Goal: Task Accomplishment & Management: Complete application form

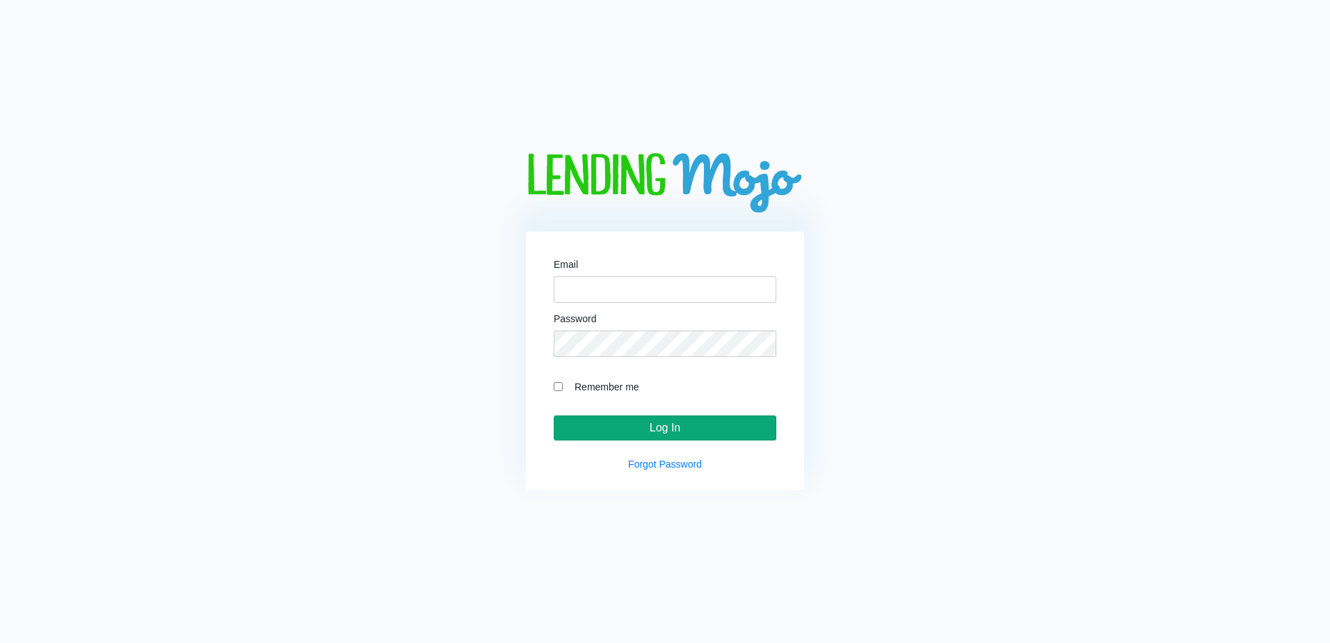
type input "[EMAIL_ADDRESS][DOMAIN_NAME]"
click at [692, 433] on input "Log In" at bounding box center [665, 427] width 223 height 25
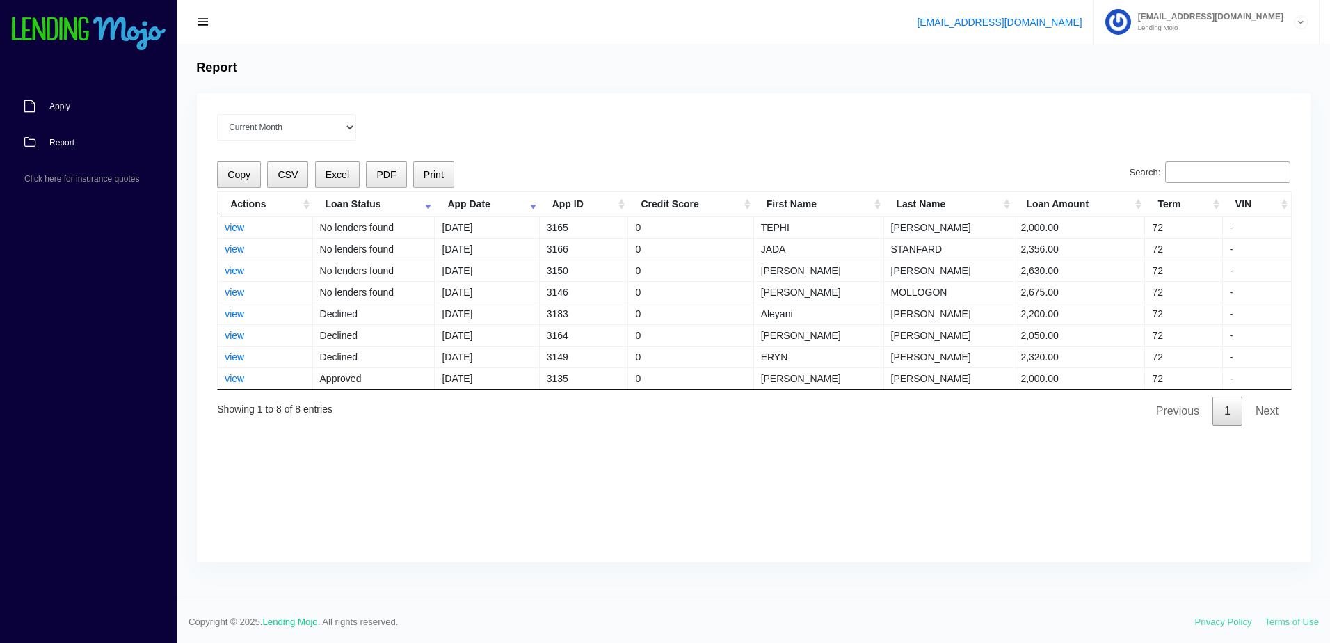
click at [53, 95] on link "Apply" at bounding box center [81, 106] width 163 height 36
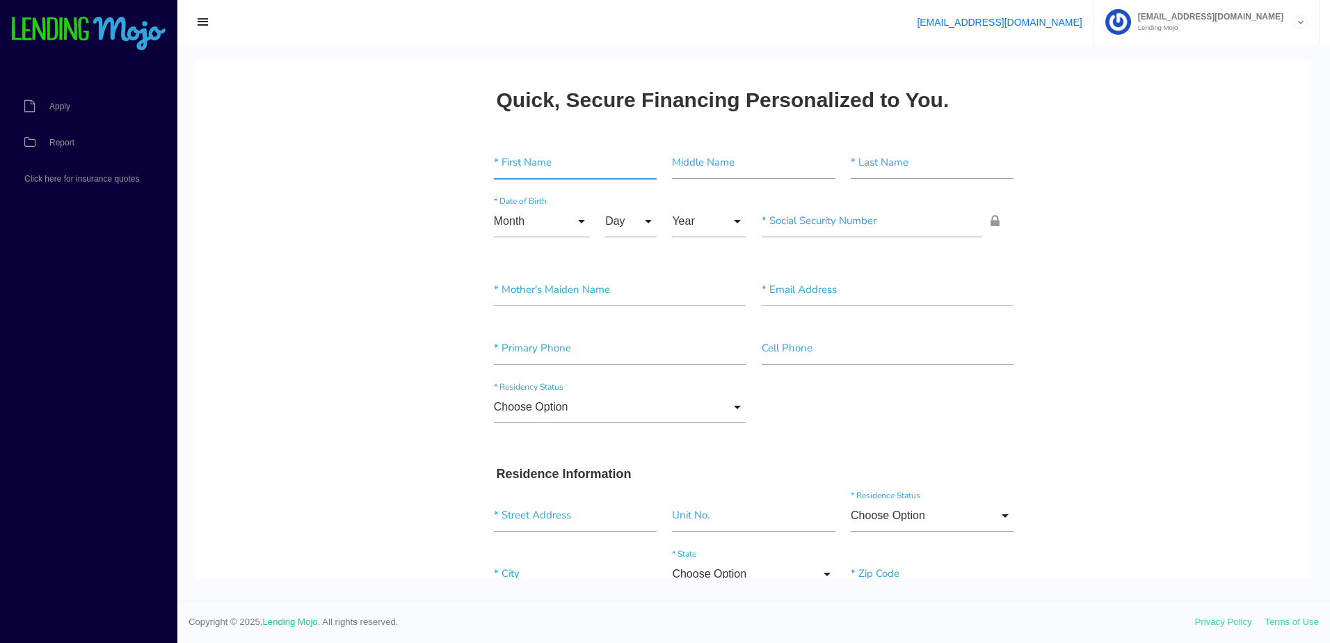
click at [560, 173] on input"] "text" at bounding box center [575, 163] width 163 height 32
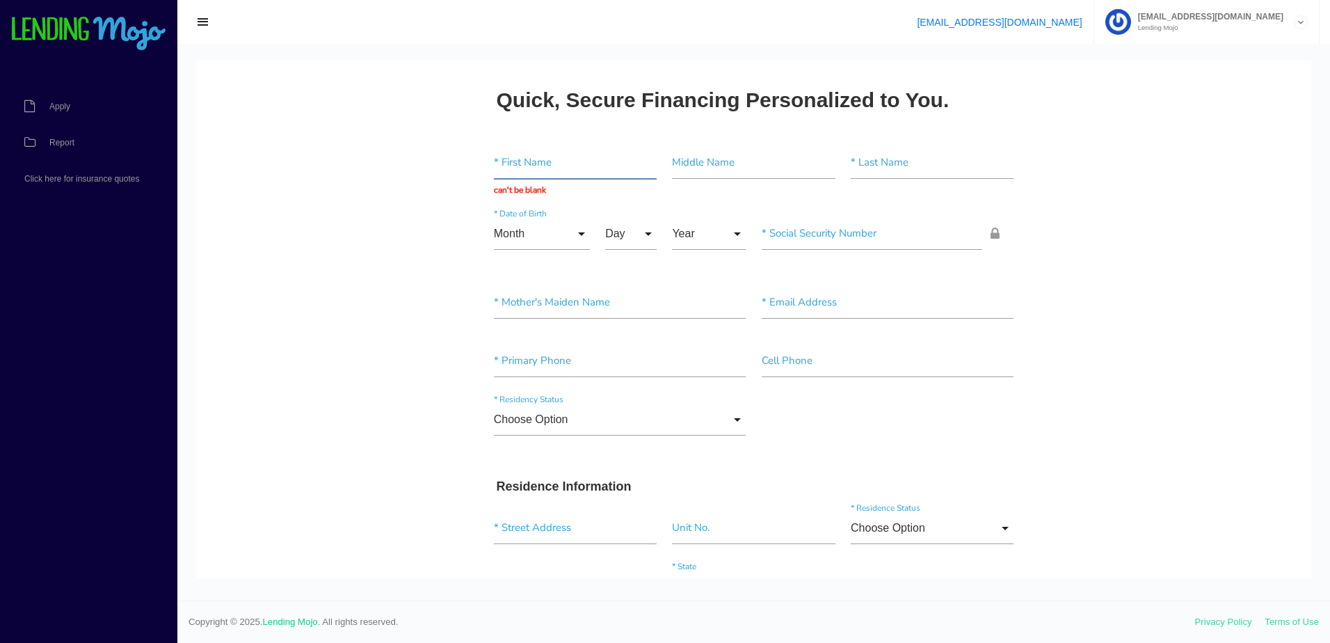
click at [528, 158] on input "text" at bounding box center [575, 163] width 163 height 32
paste input "JESUS"
type input "JESUS"
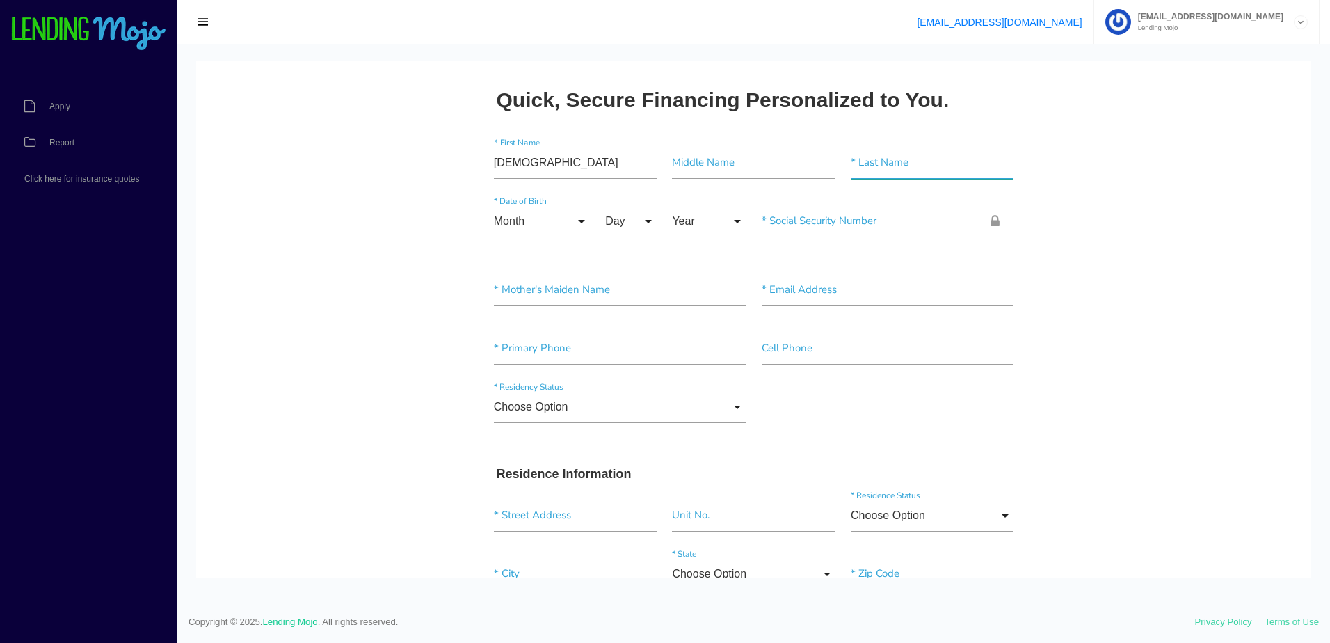
drag, startPoint x: 934, startPoint y: 159, endPoint x: 849, endPoint y: 177, distance: 86.2
click at [933, 159] on input"] "text" at bounding box center [932, 163] width 163 height 32
paste input"] "HERNANDEZ"
type input"] "HERNANDEZ"
click at [520, 227] on input "Month" at bounding box center [542, 221] width 96 height 32
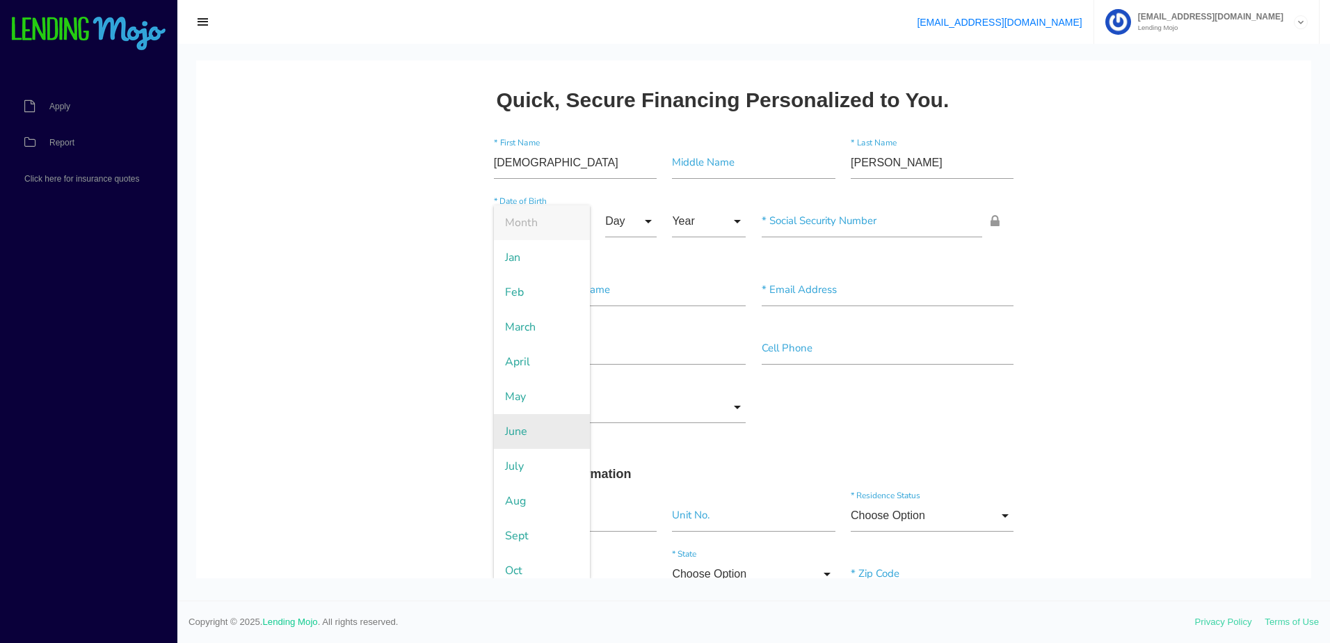
drag, startPoint x: 524, startPoint y: 505, endPoint x: 568, endPoint y: 424, distance: 92.4
click at [524, 504] on span "Aug" at bounding box center [542, 500] width 96 height 35
type input "Aug"
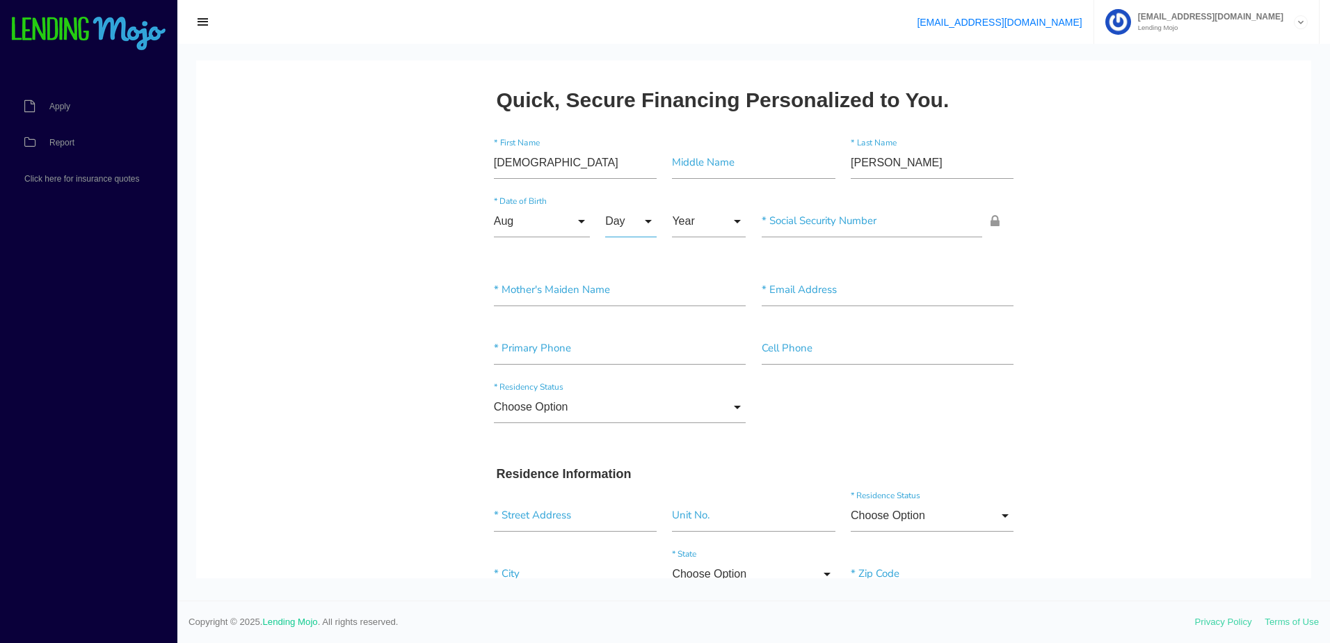
click at [614, 217] on input "Day" at bounding box center [630, 221] width 51 height 32
click at [618, 464] on span "28" at bounding box center [640, 456] width 70 height 35
type input "28"
click at [689, 226] on input "Year" at bounding box center [709, 221] width 74 height 32
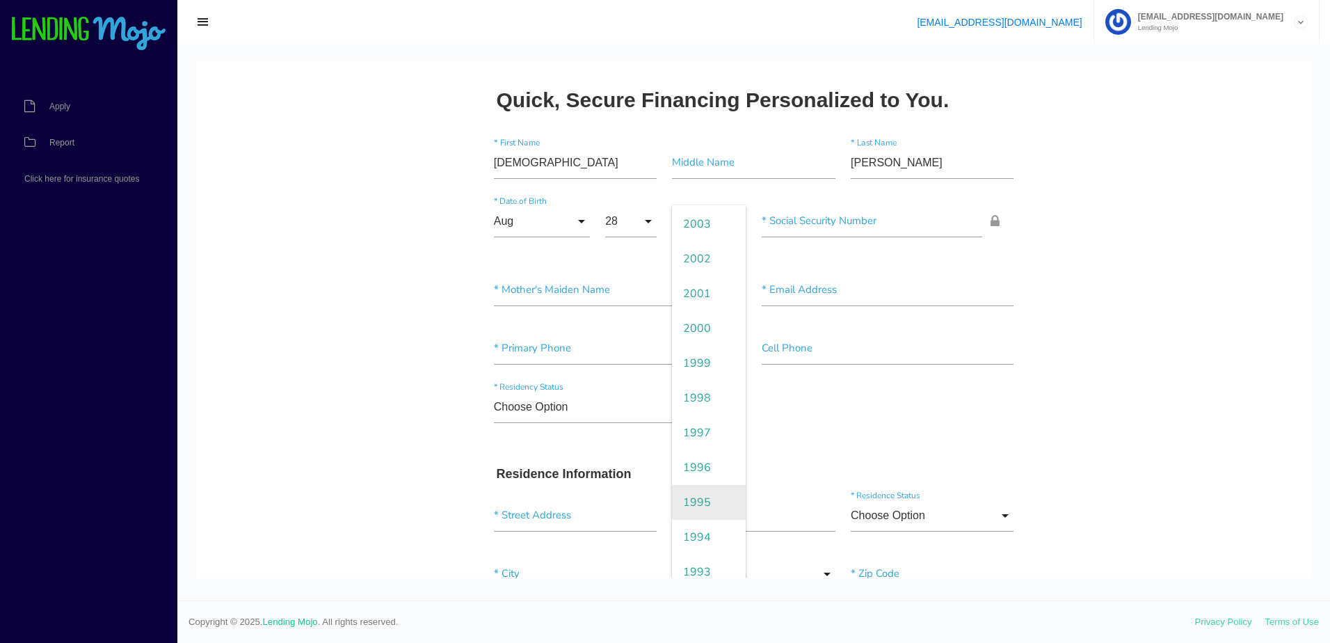
scroll to position [417, 0]
click at [693, 260] on span "1995" at bounding box center [709, 257] width 74 height 35
type input "1995"
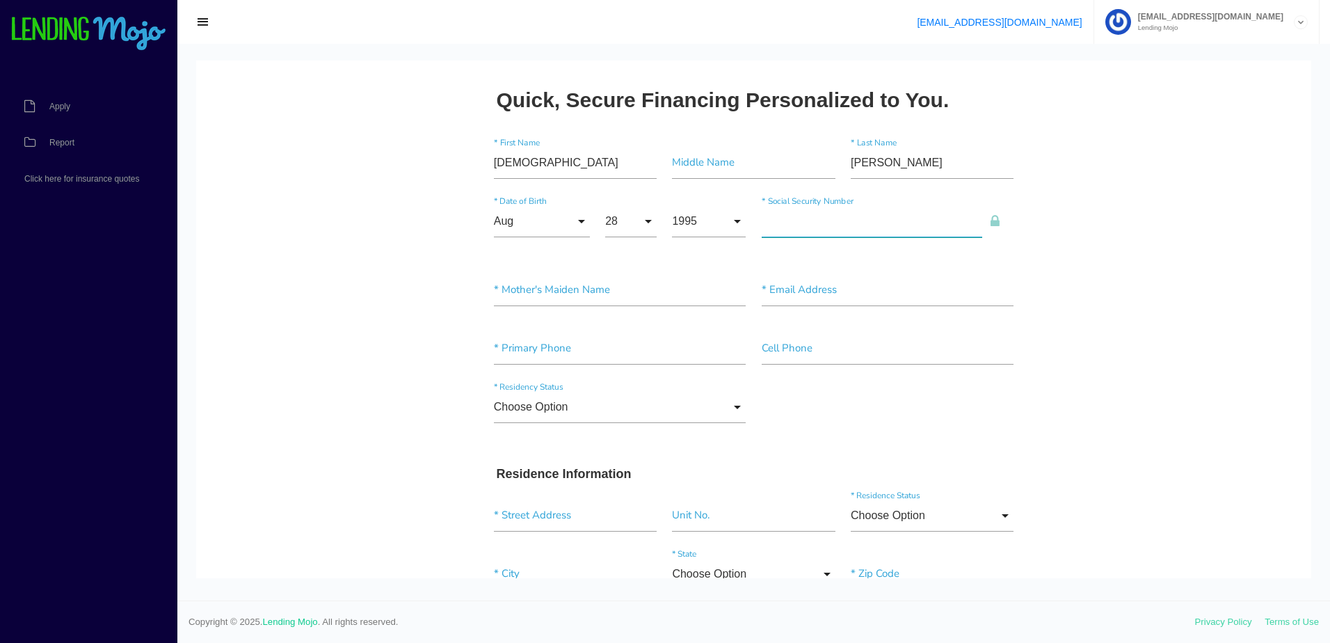
click at [831, 224] on input"] "text" at bounding box center [872, 221] width 221 height 32
type input"] "424-43-8956"
click at [638, 296] on input"] "text" at bounding box center [620, 290] width 253 height 32
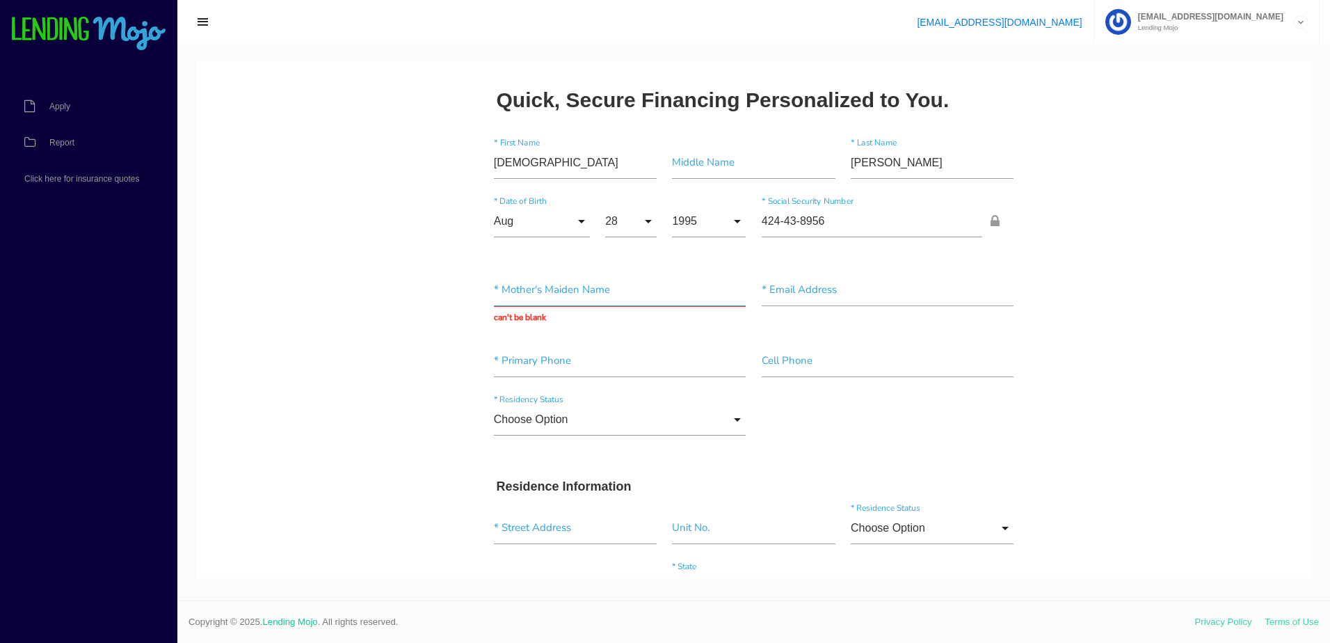
drag, startPoint x: 568, startPoint y: 291, endPoint x: 579, endPoint y: 291, distance: 11.2
click at [568, 291] on input "text" at bounding box center [620, 290] width 253 height 32
paste input "HERNANDEZ"
type input "HERNANDEZ"
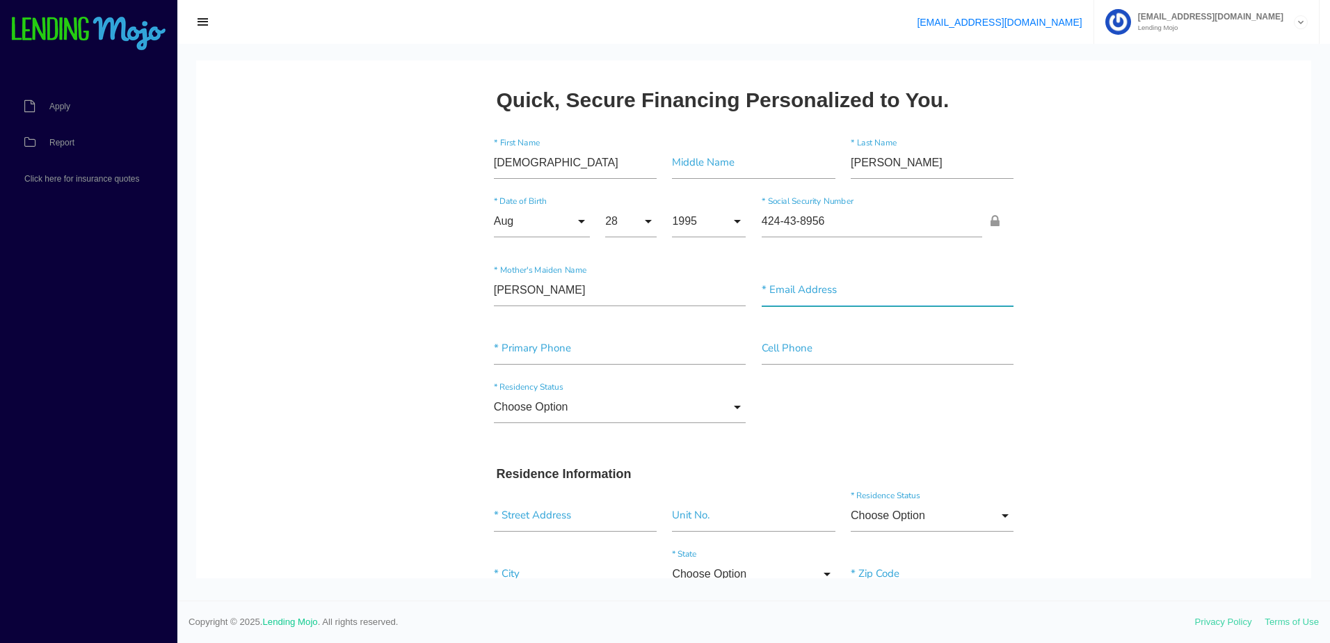
drag, startPoint x: 875, startPoint y: 285, endPoint x: 830, endPoint y: 294, distance: 46.1
click at [872, 286] on input"] "text" at bounding box center [888, 290] width 253 height 32
paste input"] "JESUSZH08_28_95@HOTMAIL.COM"
type input"] "JESUSZH08_28_95@HOTMAIL.COM"
click at [557, 336] on input"] "text" at bounding box center [620, 349] width 253 height 32
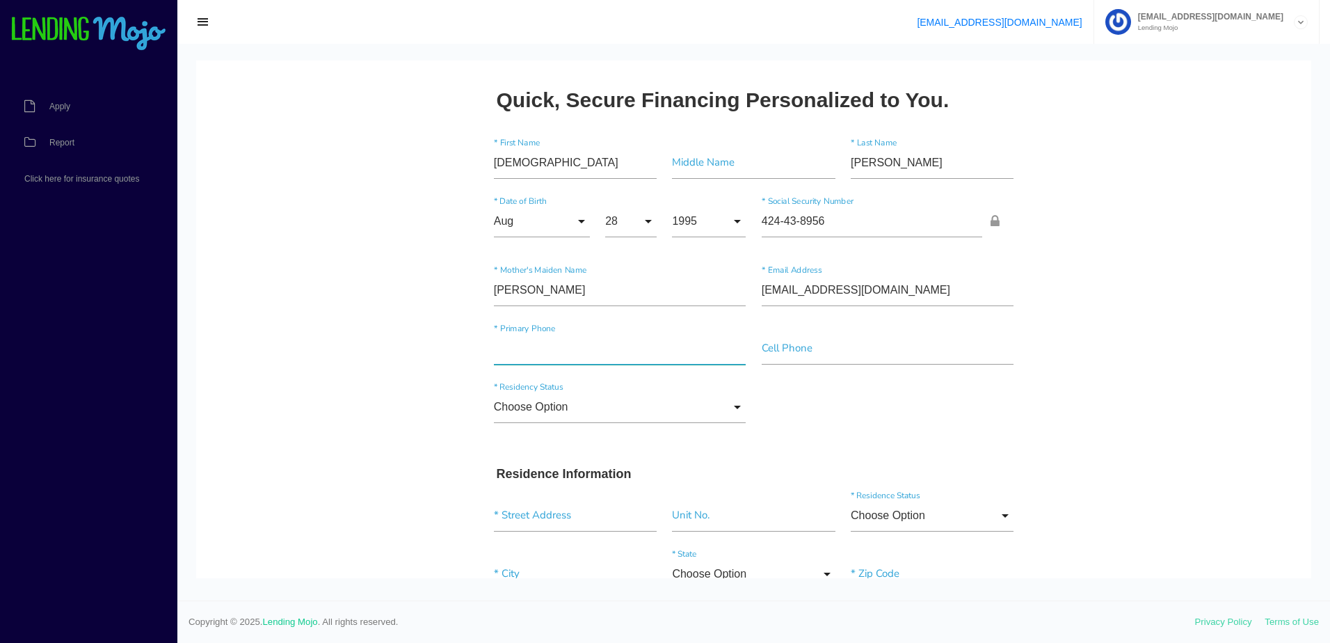
paste input"] "(256) 633-3059"
type input"] "(256) 633-3059"
drag, startPoint x: 799, startPoint y: 349, endPoint x: 800, endPoint y: 356, distance: 7.0
click at [799, 349] on input"] "text" at bounding box center [888, 349] width 253 height 32
paste input"] "(256) 633-3059"
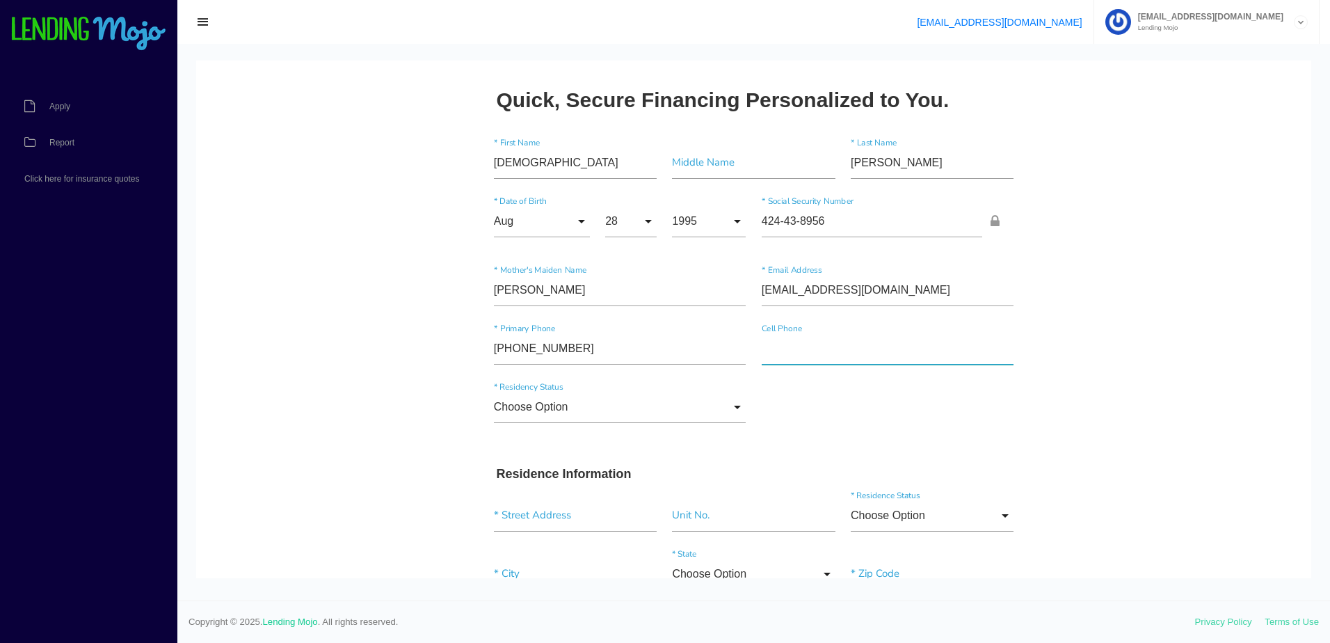
type input"] "(256) 633-3059"
click at [536, 407] on input "Choose Option" at bounding box center [620, 407] width 253 height 32
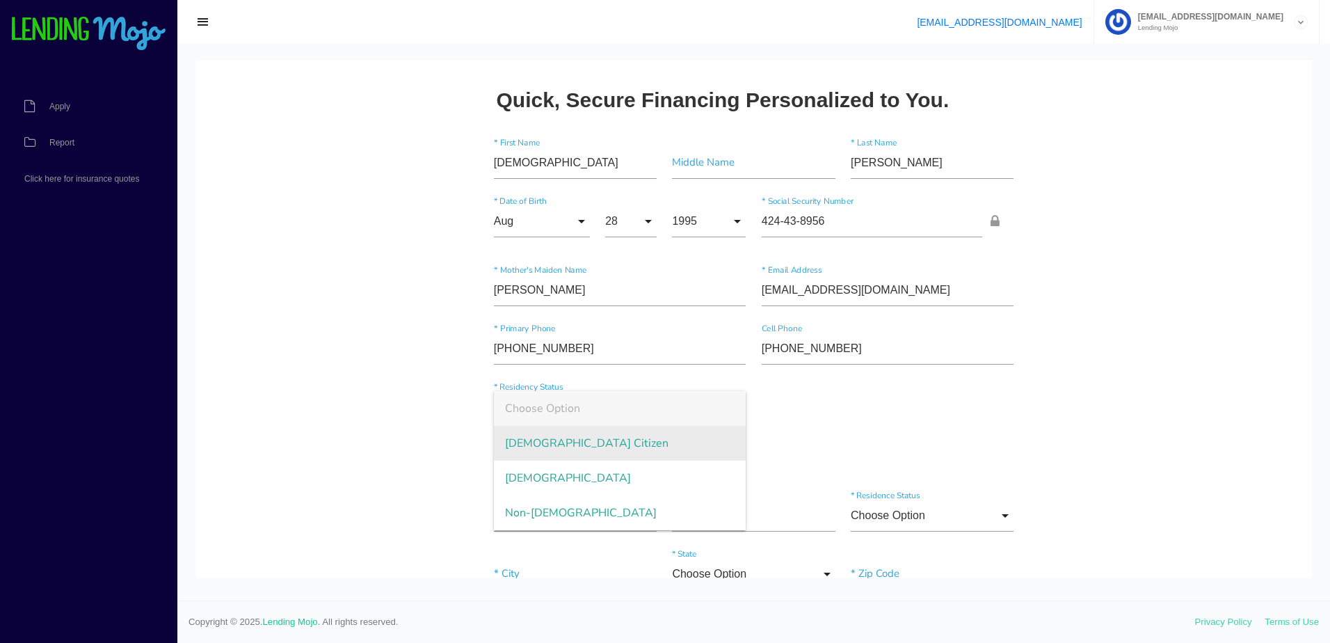
click at [543, 438] on span "US Citizen" at bounding box center [620, 443] width 253 height 35
type input "US Citizen"
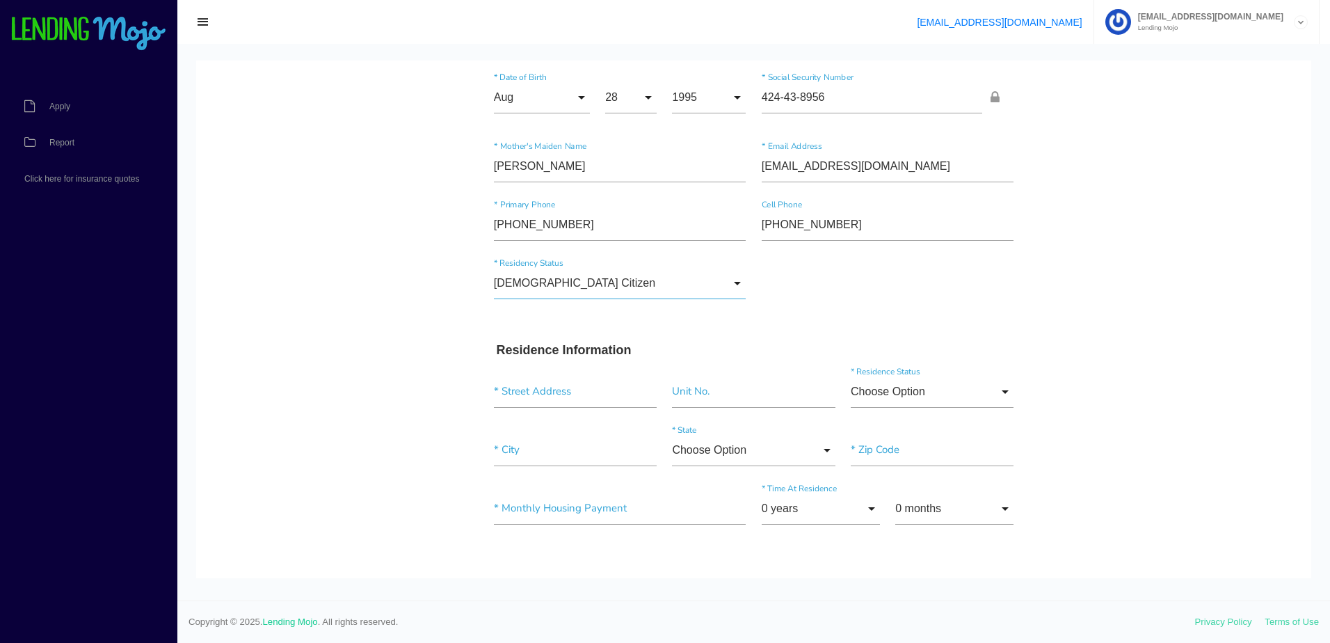
scroll to position [139, 0]
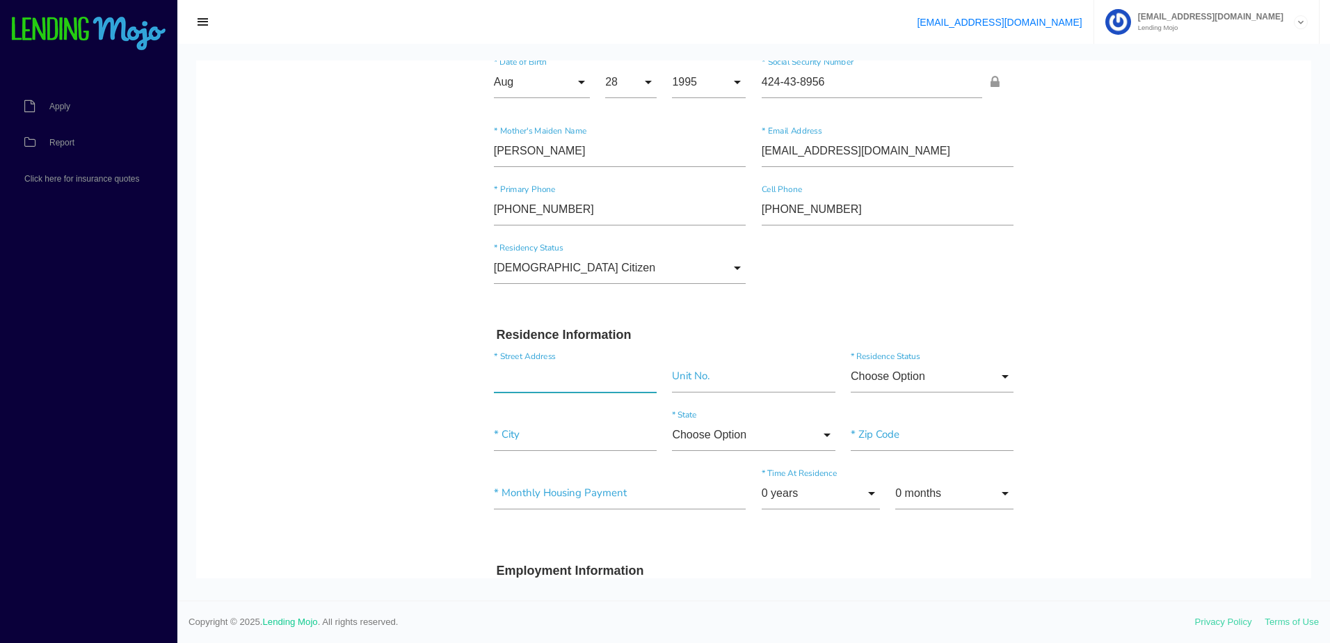
click at [581, 380] on input "text" at bounding box center [575, 376] width 163 height 32
paste input "92 GAIL AVE"
type input "92 Gail Avenue, Yucaipa, CA, USA"
drag, startPoint x: 544, startPoint y: 438, endPoint x: 555, endPoint y: 445, distance: 12.8
type input"] "92399"
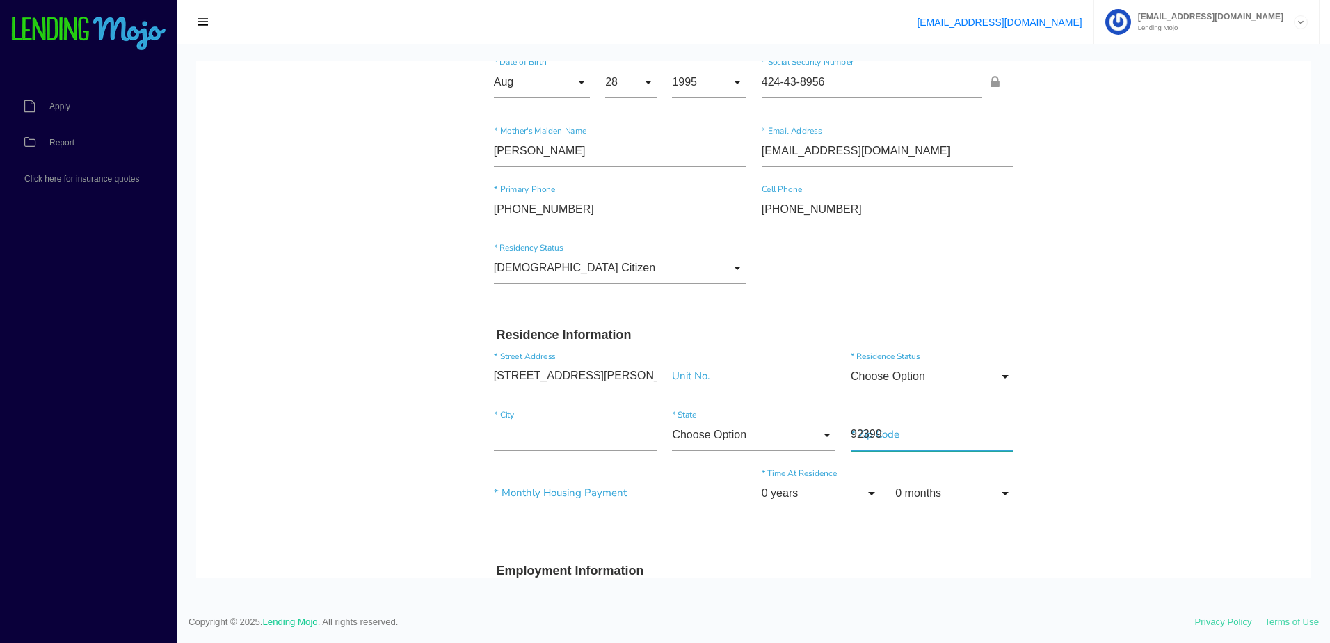
type input "Gail Ave"
type input"] "Yucaipa"
drag, startPoint x: 541, startPoint y: 376, endPoint x: 402, endPoint y: 376, distance: 139.1
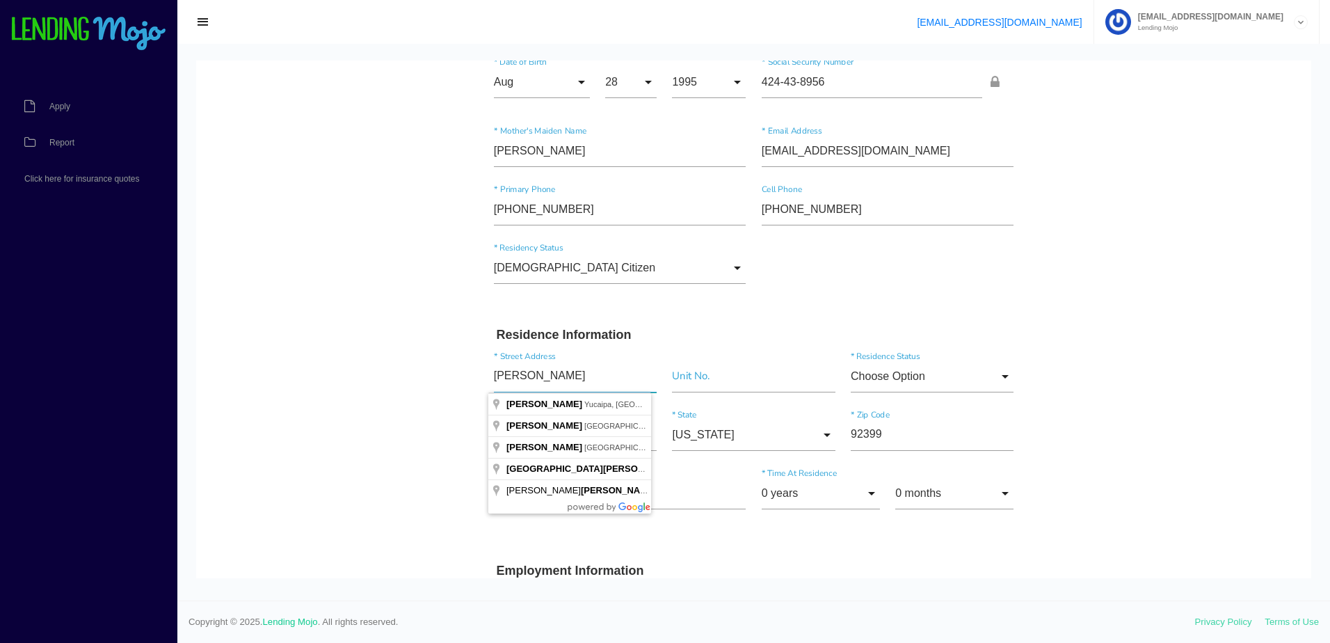
paste input "92 GAIL AVE"
type input "92 GAIL AVE"
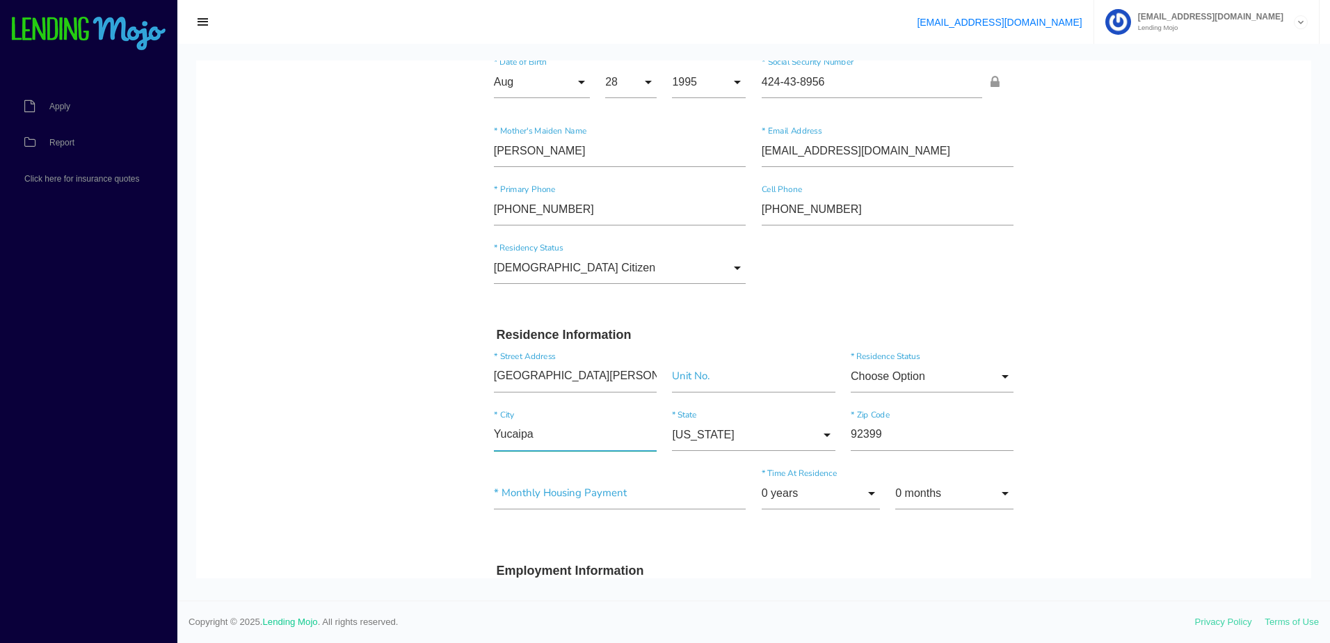
drag, startPoint x: 547, startPoint y: 433, endPoint x: 387, endPoint y: 435, distance: 160.0
paste input"] "RUSSELLVILLE"
type input"] "RUSSELLVILLE"
click at [714, 438] on input "California" at bounding box center [753, 435] width 163 height 32
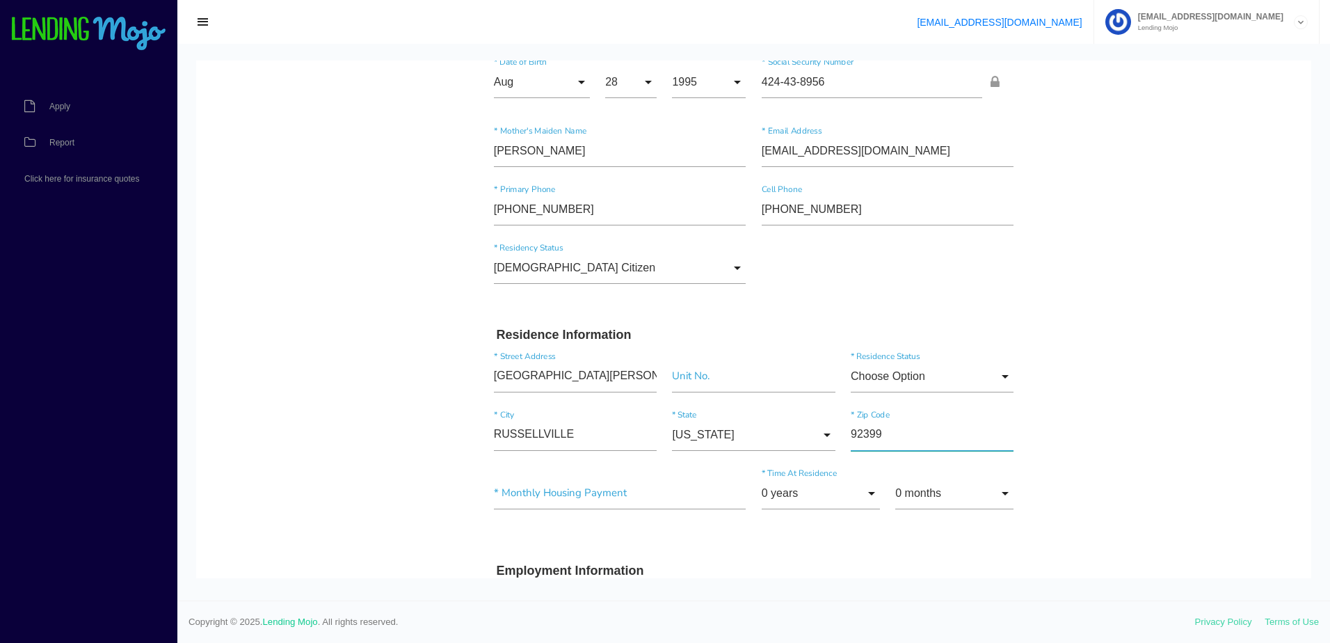
click at [929, 445] on input"] "92399" at bounding box center [932, 435] width 163 height 32
drag, startPoint x: 925, startPoint y: 438, endPoint x: 751, endPoint y: 437, distance: 173.9
click at [751, 437] on div "RUSSELLVILLE * City California Choose Option Alaska Alabama Arkansas Arizona Ca…" at bounding box center [754, 437] width 536 height 58
paste input"] "35653"
type input"] "35653"
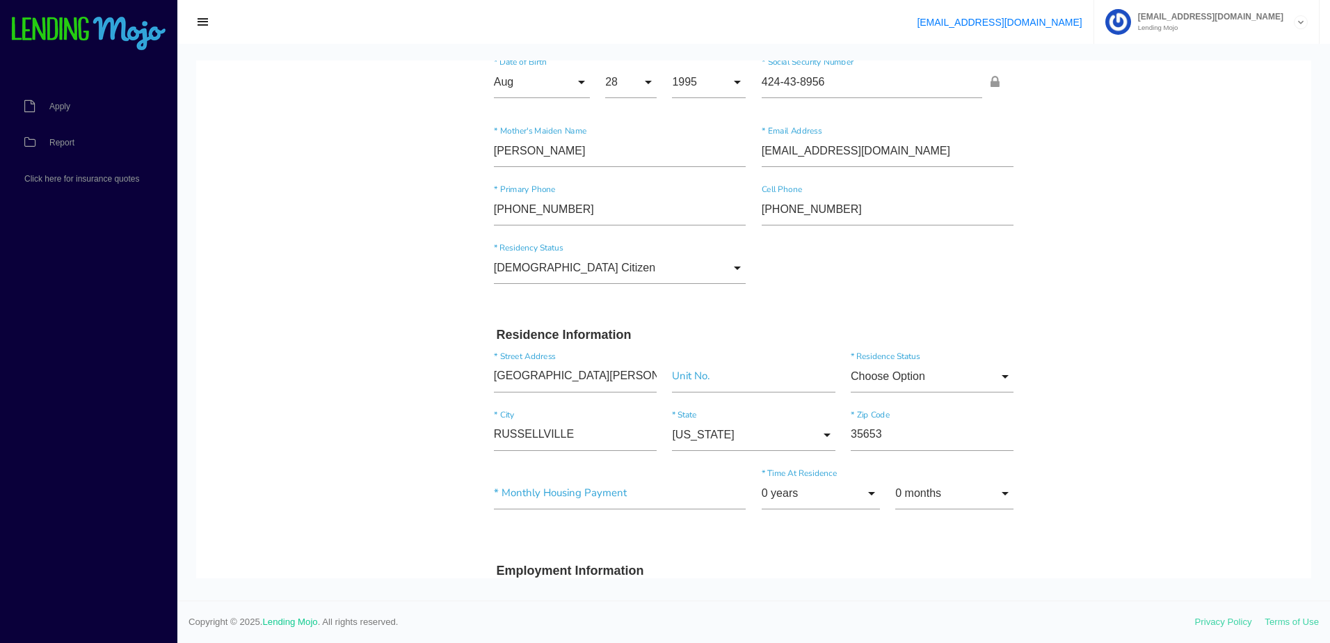
drag, startPoint x: 571, startPoint y: 474, endPoint x: 559, endPoint y: 488, distance: 18.3
click at [568, 480] on div "* Monthly Housing Payment 0 years 0 years 1 year 2 years 3 years 4 years 5 year…" at bounding box center [754, 501] width 536 height 69
click at [559, 488] on input"] "text" at bounding box center [620, 493] width 253 height 32
type input"] "$400.00"
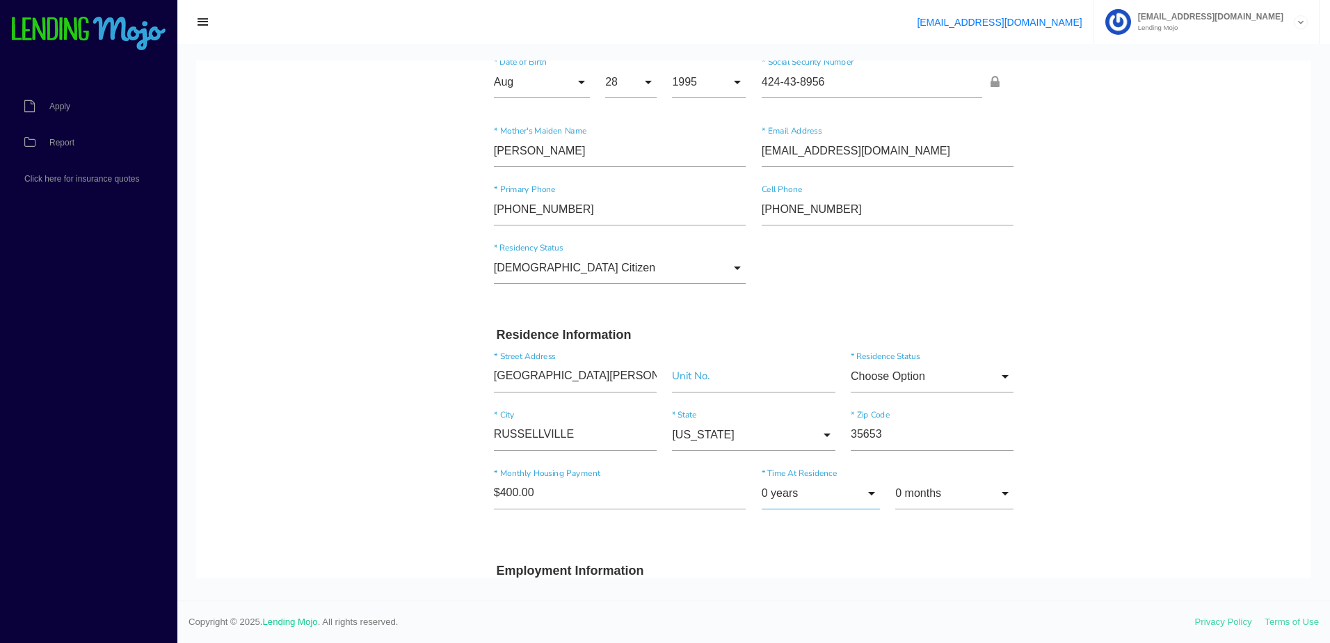
click at [785, 503] on input "0 years" at bounding box center [821, 493] width 118 height 32
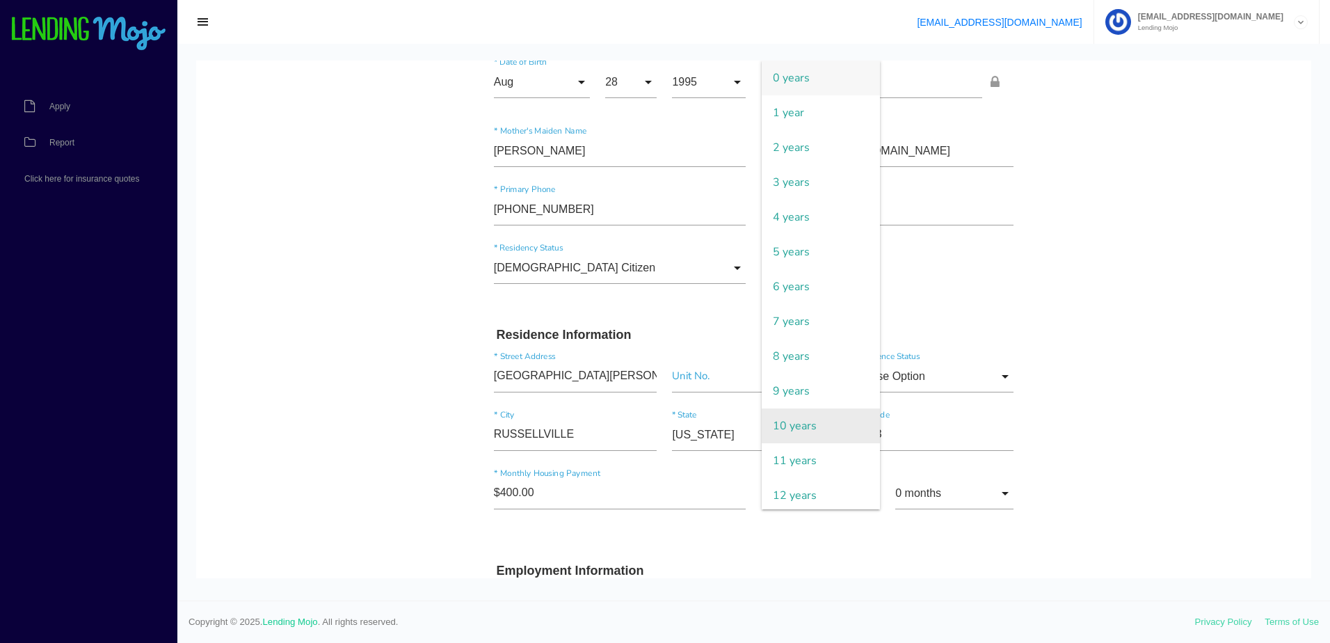
drag, startPoint x: 797, startPoint y: 411, endPoint x: 831, endPoint y: 428, distance: 37.3
click at [797, 412] on span "10 years" at bounding box center [821, 425] width 118 height 35
type input "10 years"
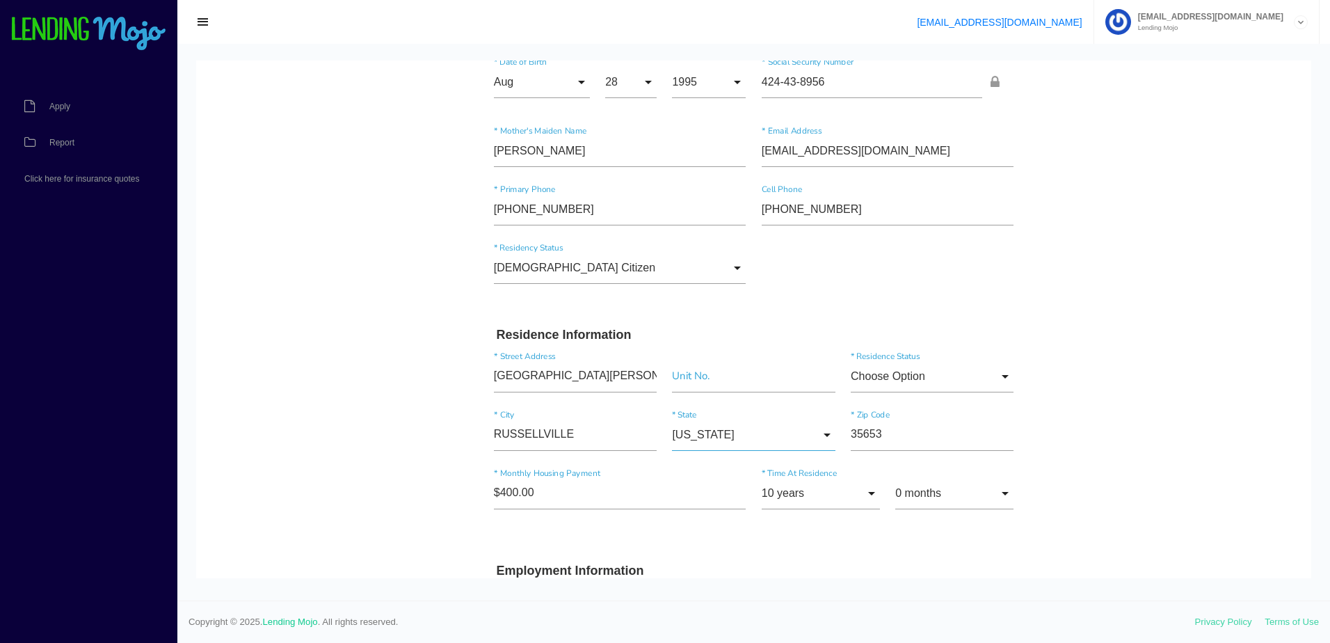
click at [762, 443] on input "California" at bounding box center [753, 435] width 163 height 32
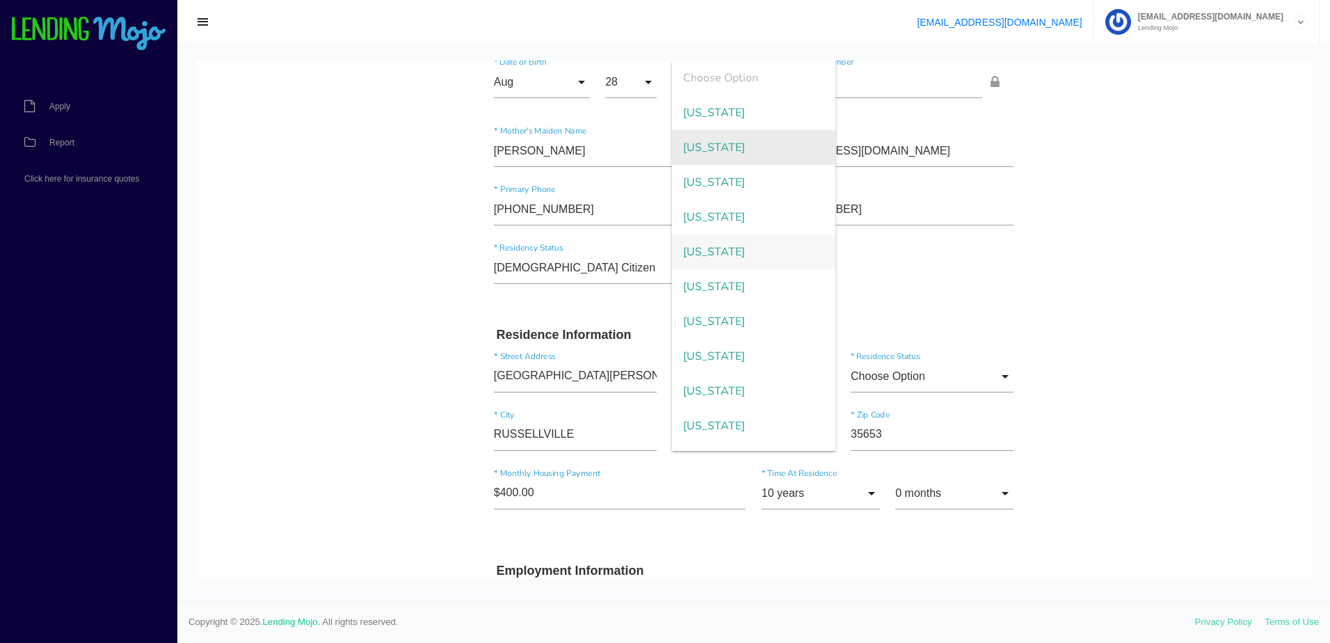
drag, startPoint x: 733, startPoint y: 147, endPoint x: 725, endPoint y: 147, distance: 7.7
click at [732, 147] on span "Alabama" at bounding box center [753, 147] width 163 height 35
type input "Alabama"
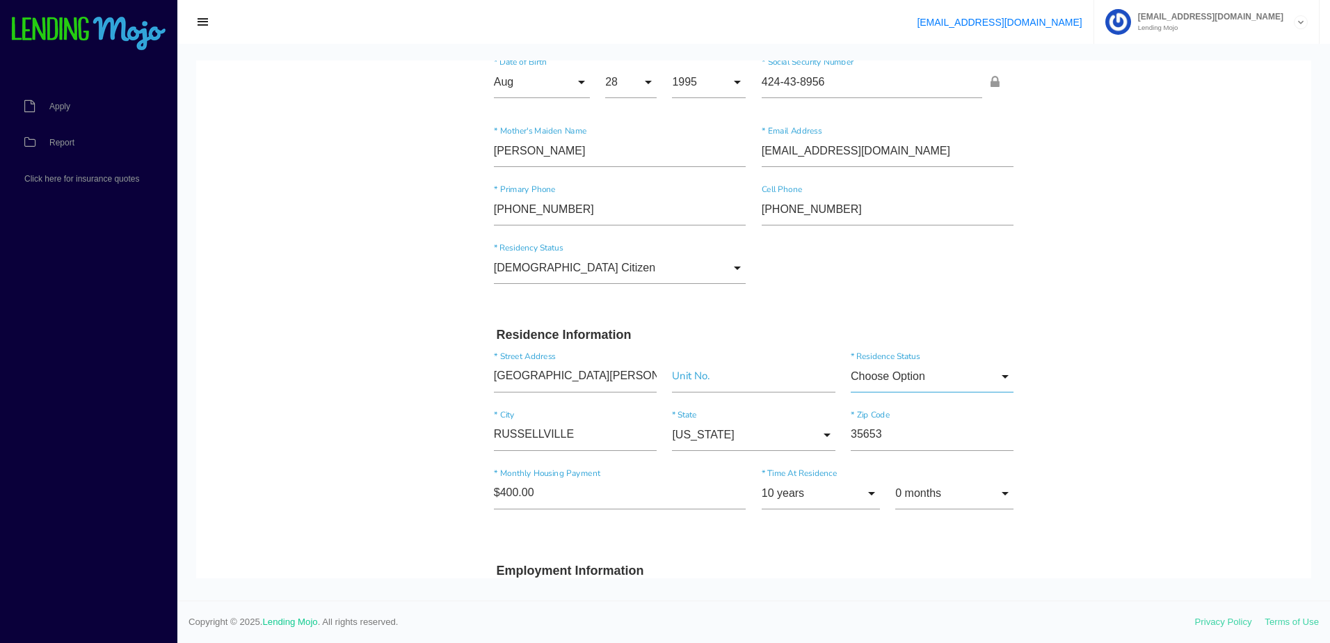
click at [910, 370] on input "Choose Option" at bounding box center [932, 376] width 163 height 32
click at [903, 511] on span "Other" at bounding box center [932, 516] width 163 height 35
type input "Other"
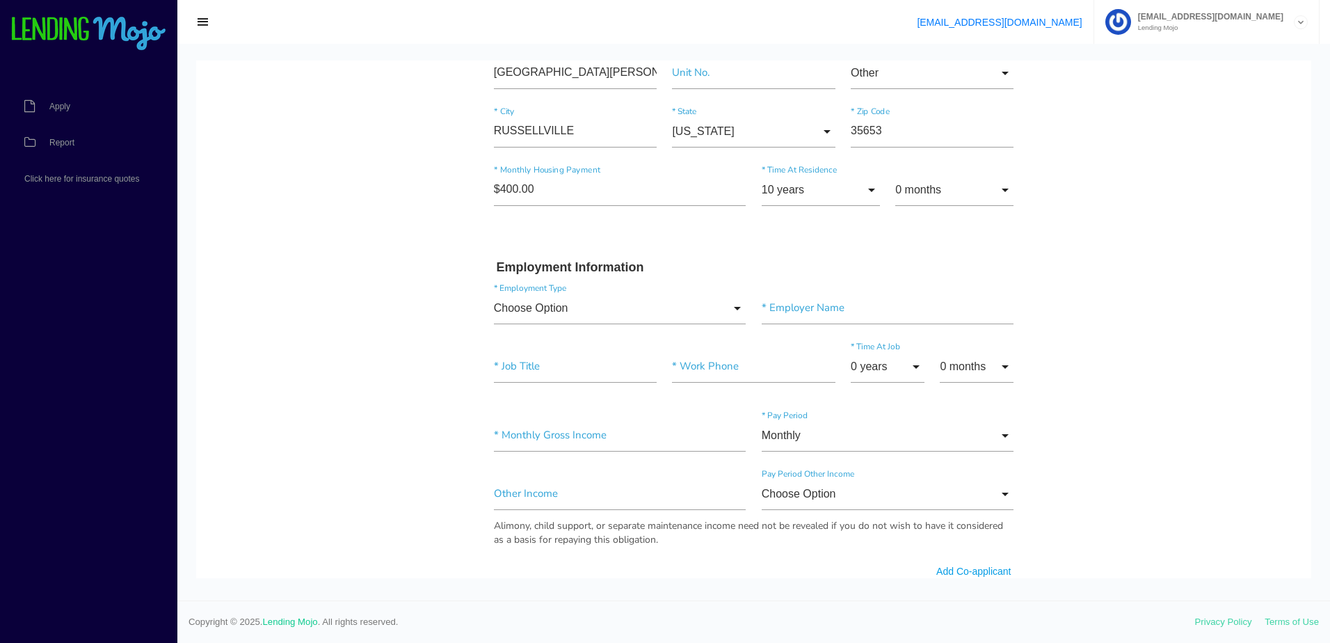
scroll to position [487, 0]
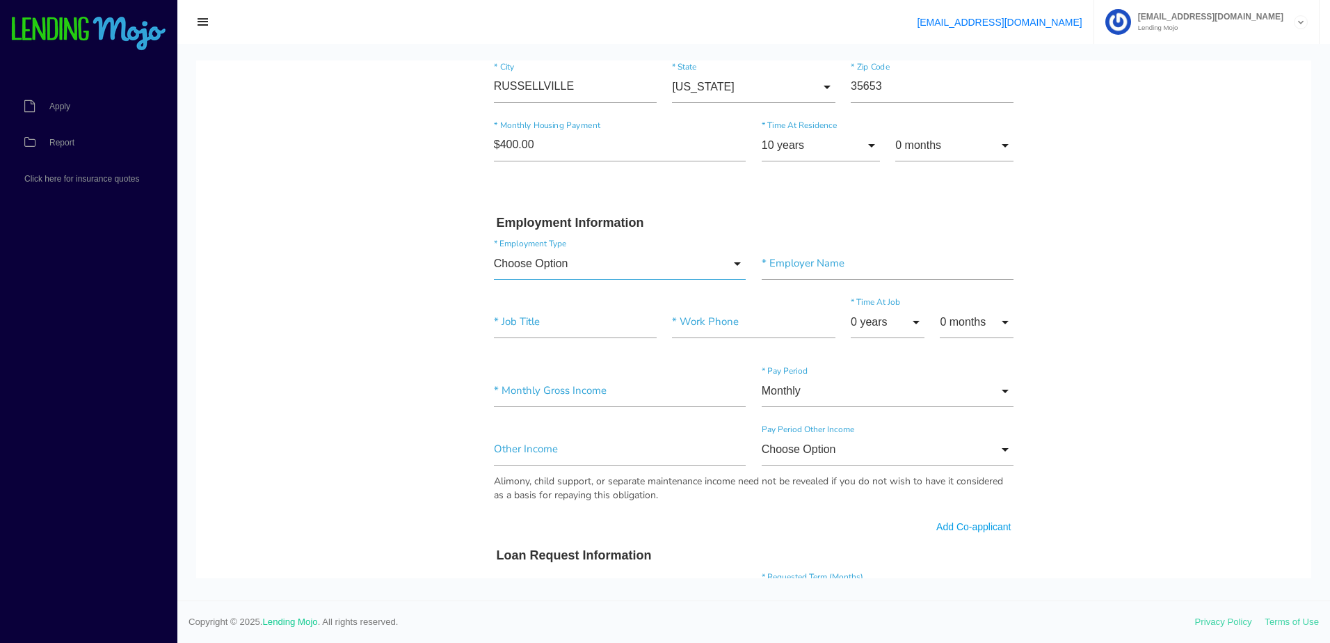
drag, startPoint x: 563, startPoint y: 262, endPoint x: 587, endPoint y: 310, distance: 52.9
click at [563, 262] on input "Choose Option" at bounding box center [620, 264] width 253 height 32
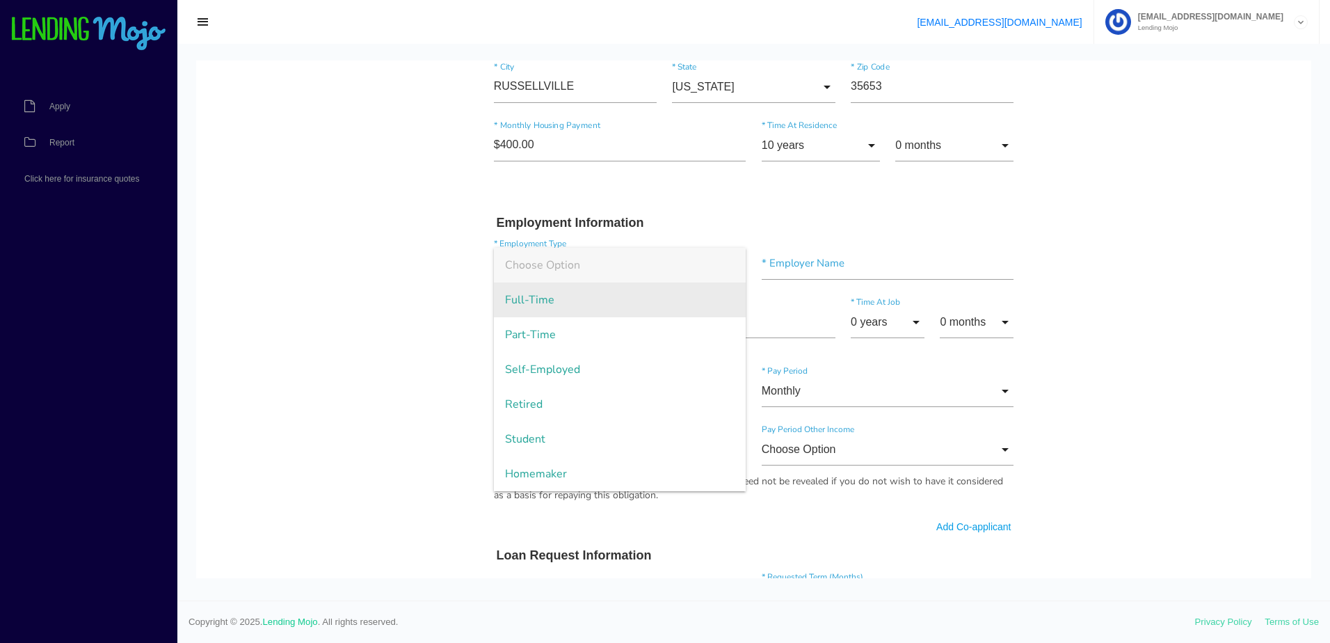
click at [552, 303] on span "Full-Time" at bounding box center [620, 299] width 253 height 35
type input "Full-Time"
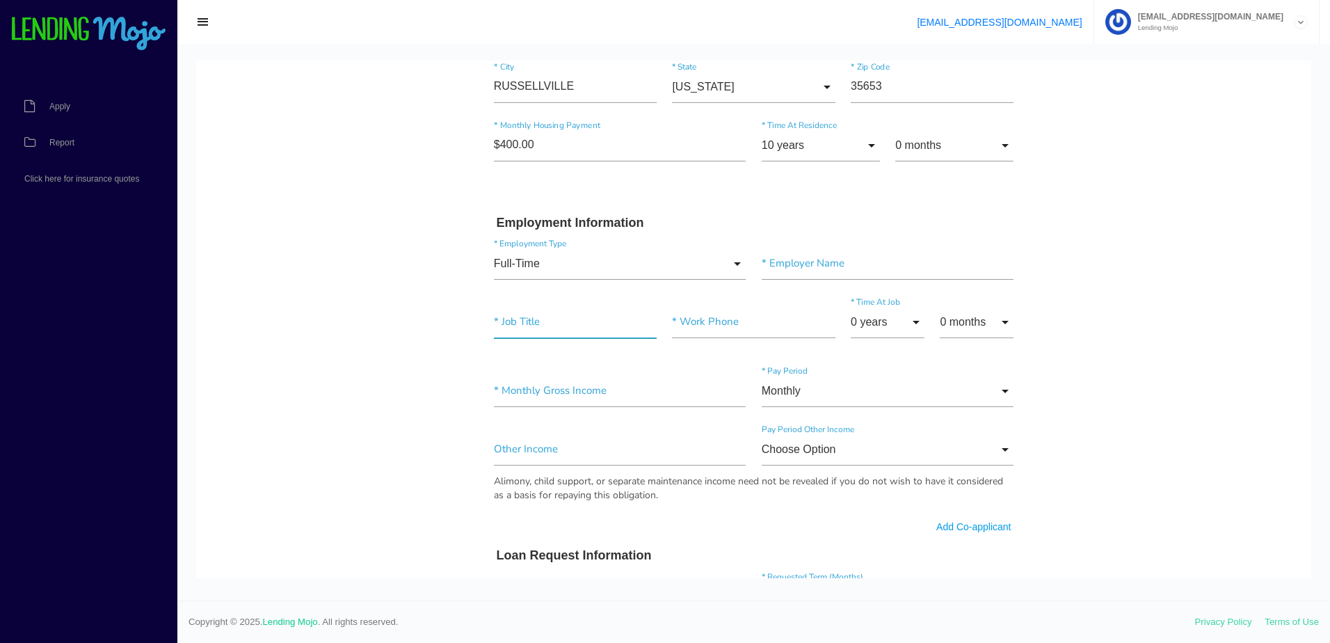
click at [552, 330] on input"] "text" at bounding box center [575, 322] width 163 height 32
paste input"] "PRODUCTION"
type input"] "PRODUCTION"
click at [790, 259] on input"] "text" at bounding box center [888, 264] width 253 height 32
paste input"] "SOUTHERN ENERGY"
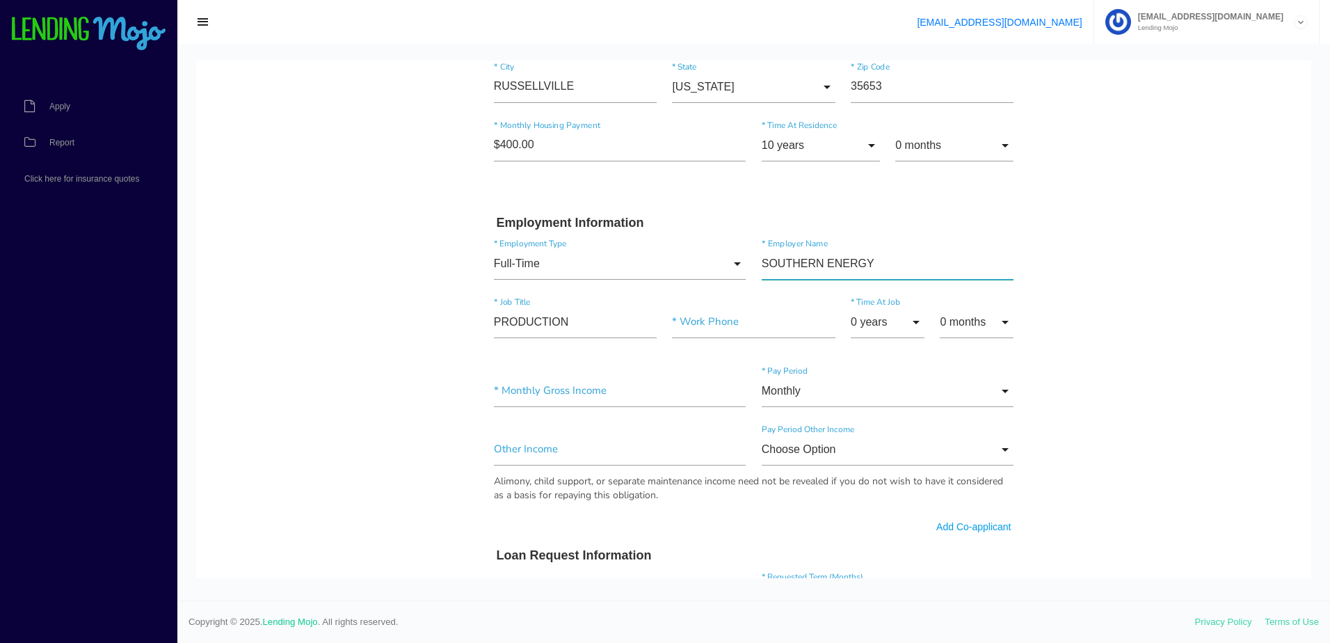
type input"] "SOUTHERN ENERGY"
click at [712, 321] on input"] "text" at bounding box center [753, 322] width 163 height 32
paste input"] "(800) 500-7074"
type input"] "(800) 500-7074"
click at [868, 324] on input "0 years" at bounding box center [888, 322] width 74 height 32
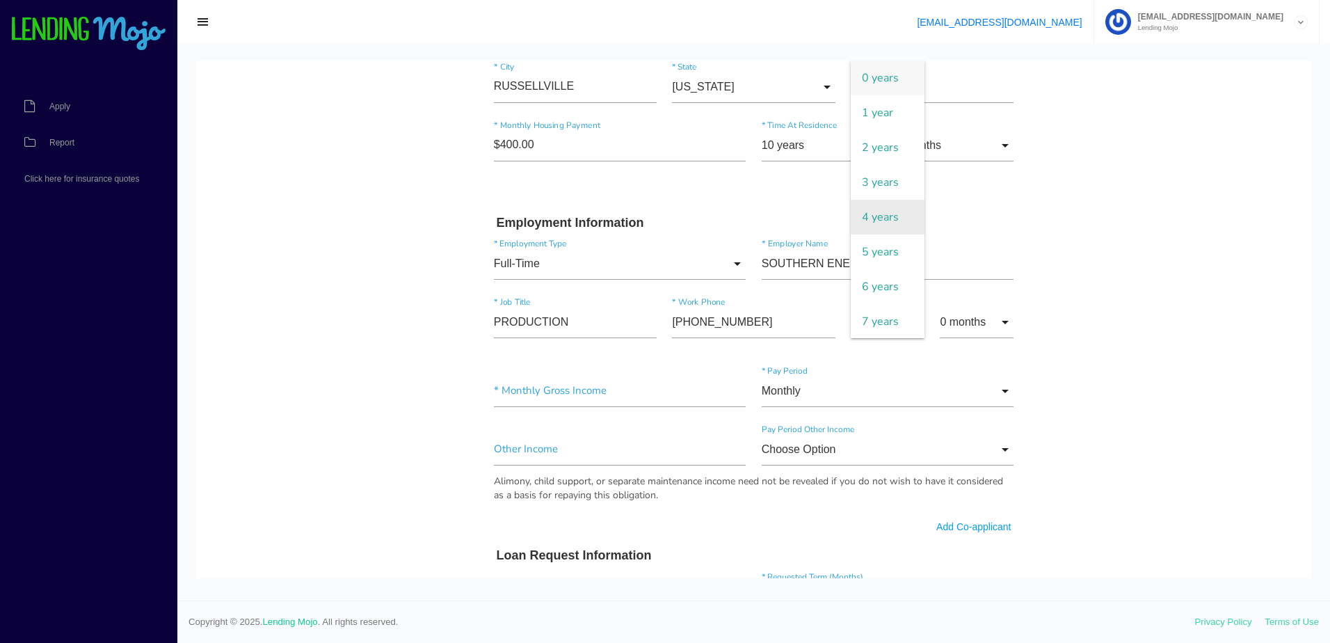
click at [889, 212] on span "4 years" at bounding box center [888, 217] width 74 height 35
type input "4 years"
click at [963, 317] on input "0 months" at bounding box center [977, 322] width 74 height 32
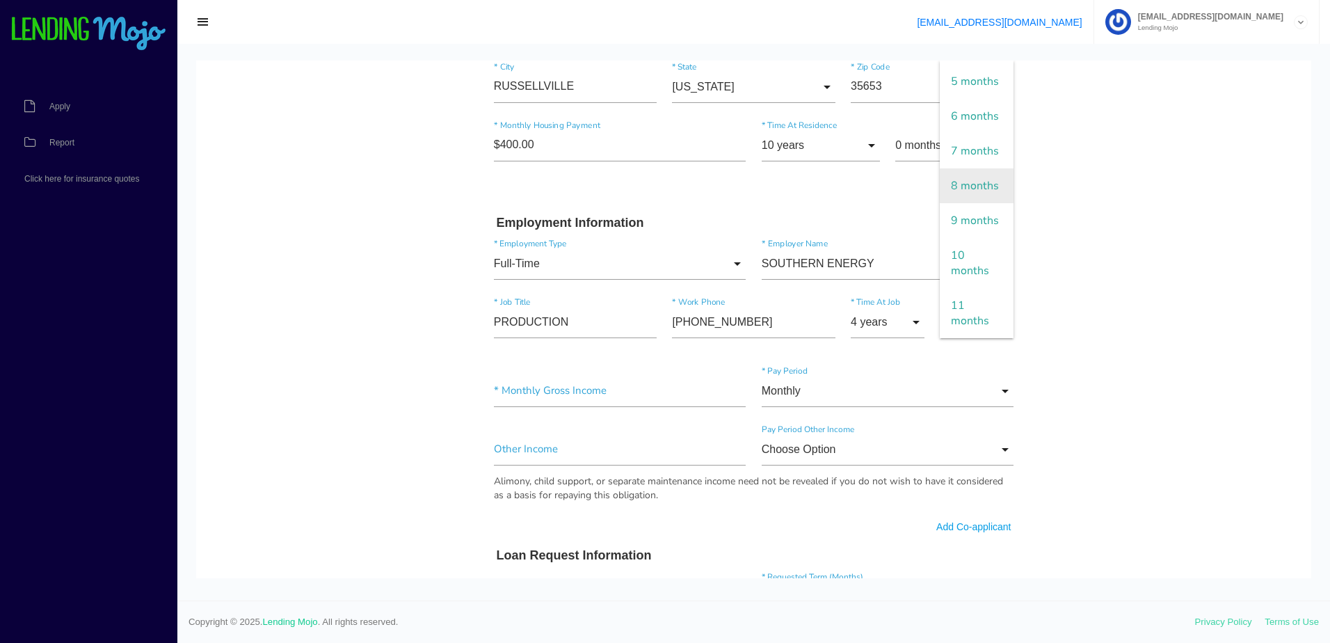
scroll to position [254, 0]
click at [970, 126] on span "6 months" at bounding box center [977, 116] width 74 height 35
type input "6 months"
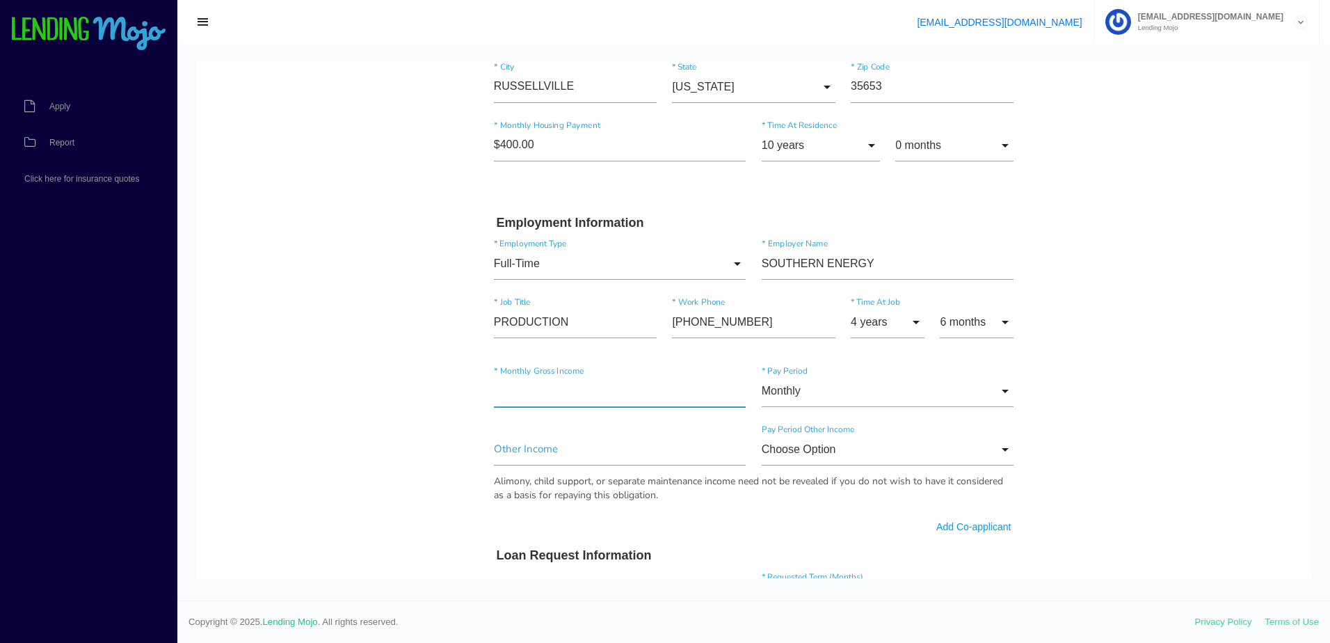
click at [558, 394] on input"] "text" at bounding box center [620, 391] width 253 height 32
type input"] "$7,686.00"
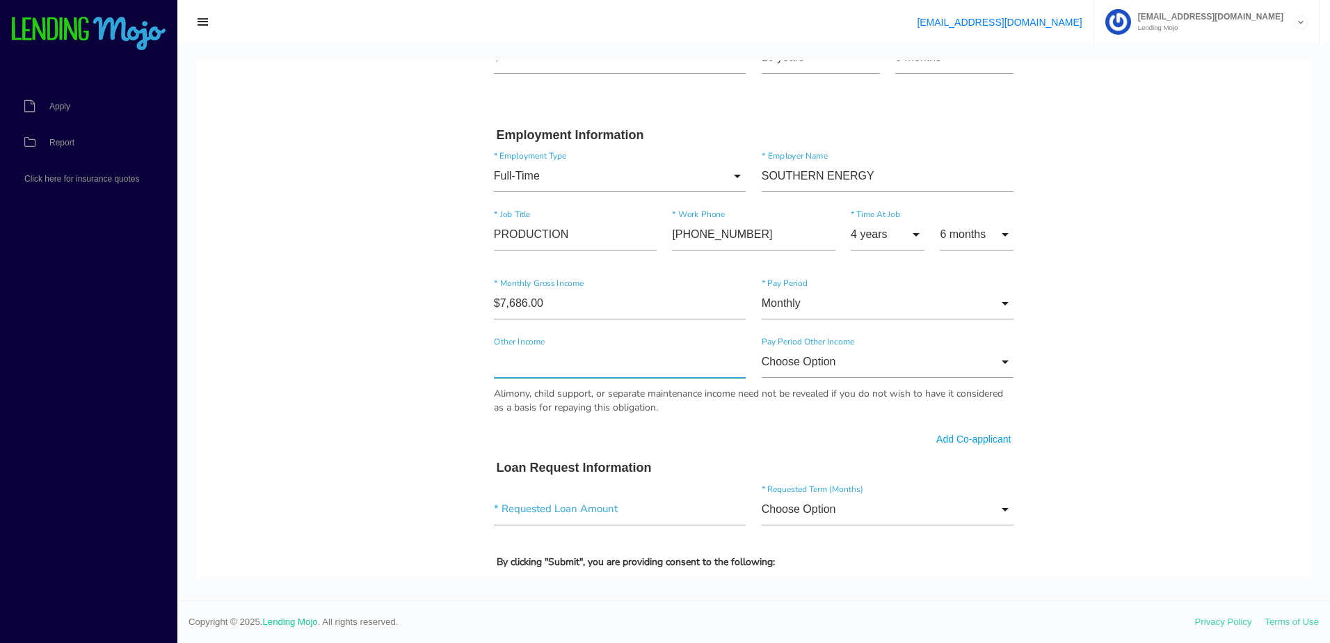
scroll to position [835, 0]
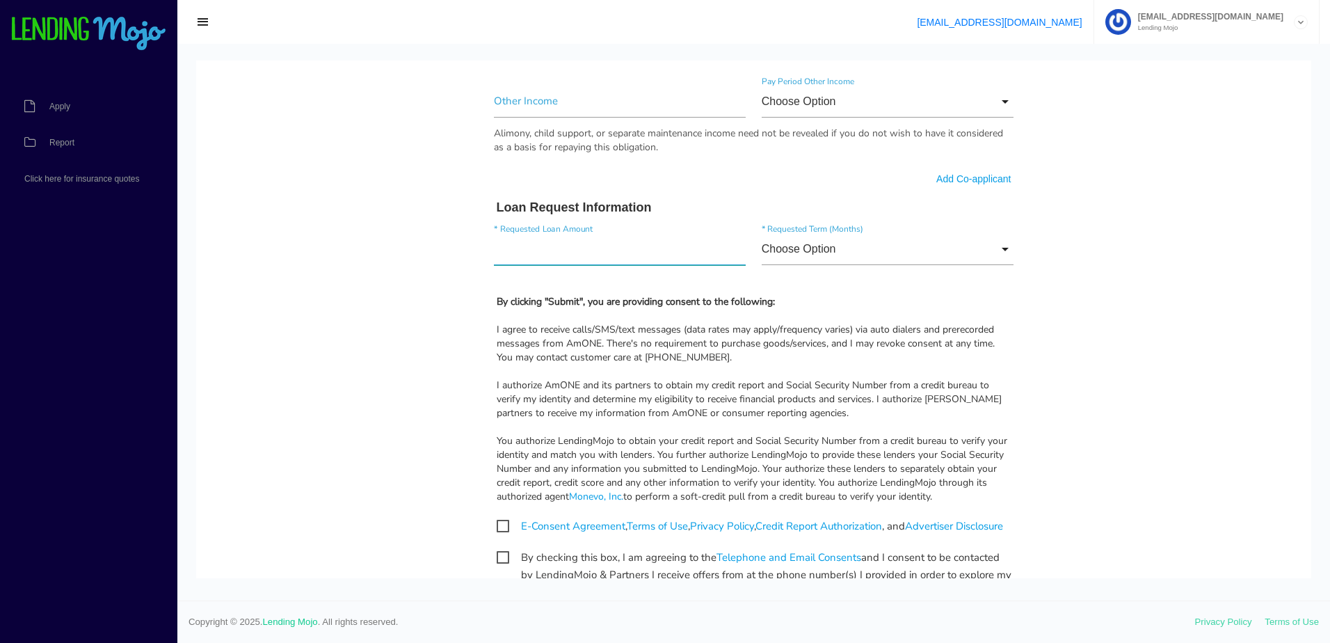
click at [573, 257] on input"] "text" at bounding box center [620, 249] width 253 height 32
type input"] "$3,000.00"
click at [810, 254] on input "Choose Option" at bounding box center [888, 249] width 253 height 32
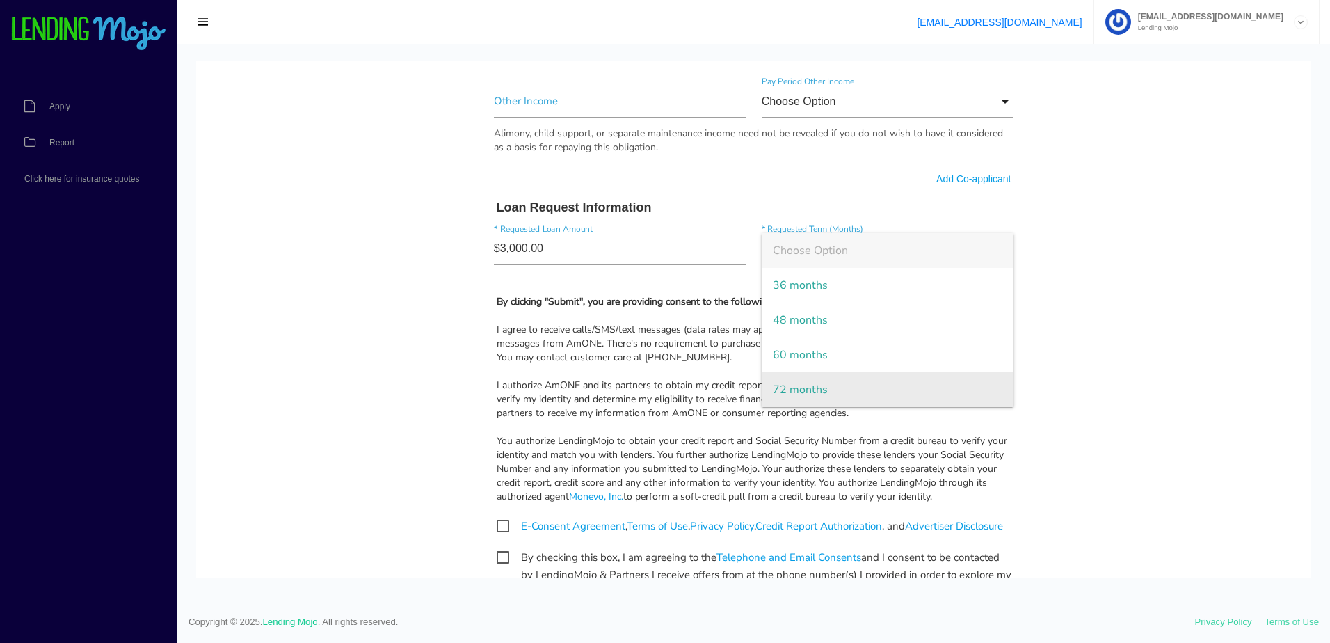
click at [819, 381] on span "72 months" at bounding box center [888, 389] width 253 height 35
type input "72 months"
click at [503, 531] on span "E-Consent Agreement , Terms of Use , Privacy Policy , Credit Report Authorizati…" at bounding box center [750, 526] width 506 height 17
checkbox input "true"
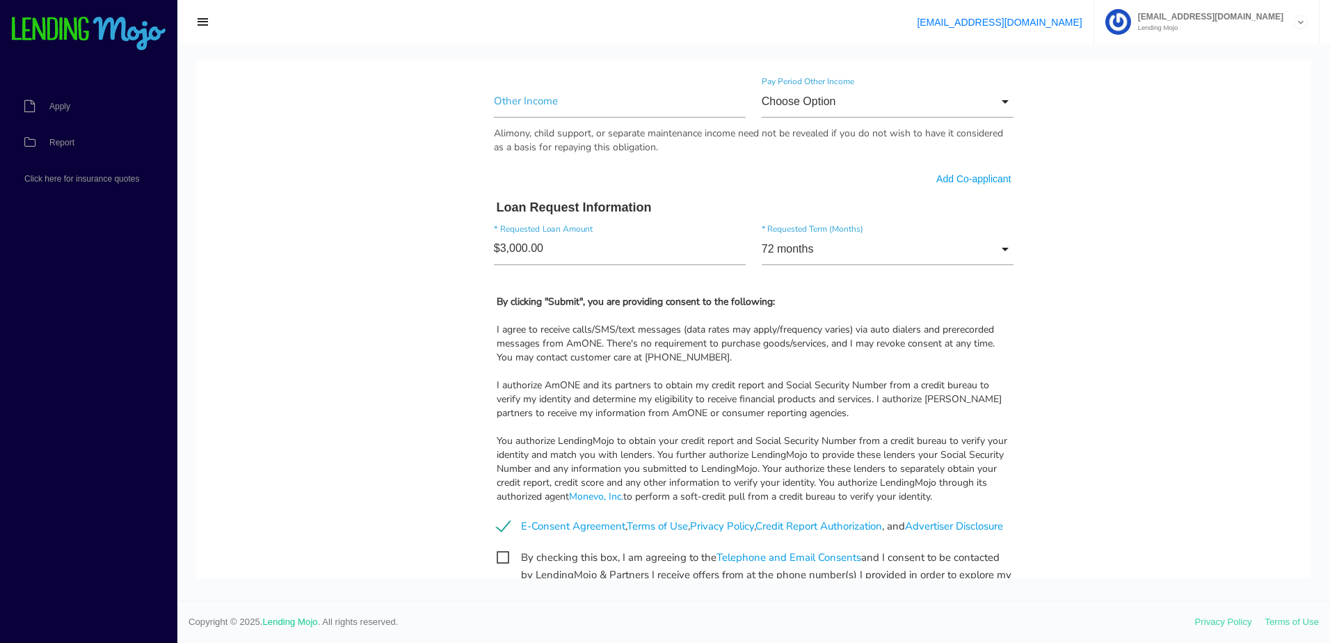
click at [502, 566] on span "By checking this box, I am agreeing to the Telephone and Email Consents and I c…" at bounding box center [754, 557] width 515 height 17
checkbox input "true"
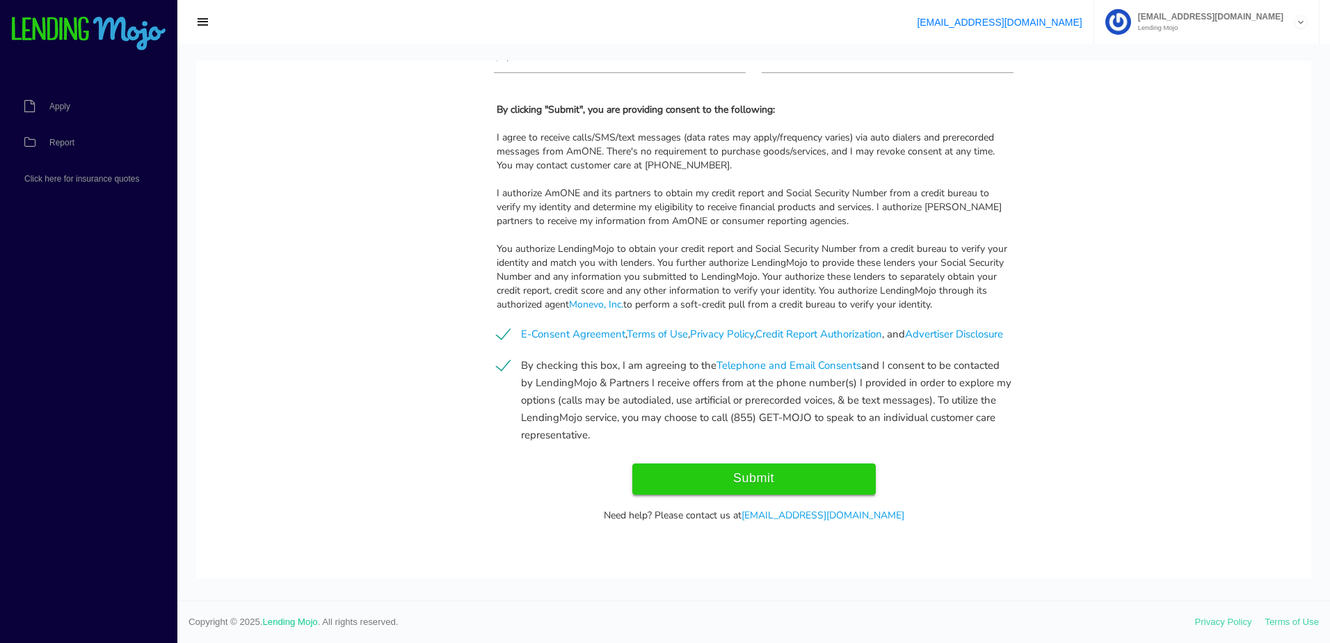
scroll to position [1043, 0]
click at [723, 466] on input "Submit" at bounding box center [753, 478] width 243 height 31
type input "Submit"
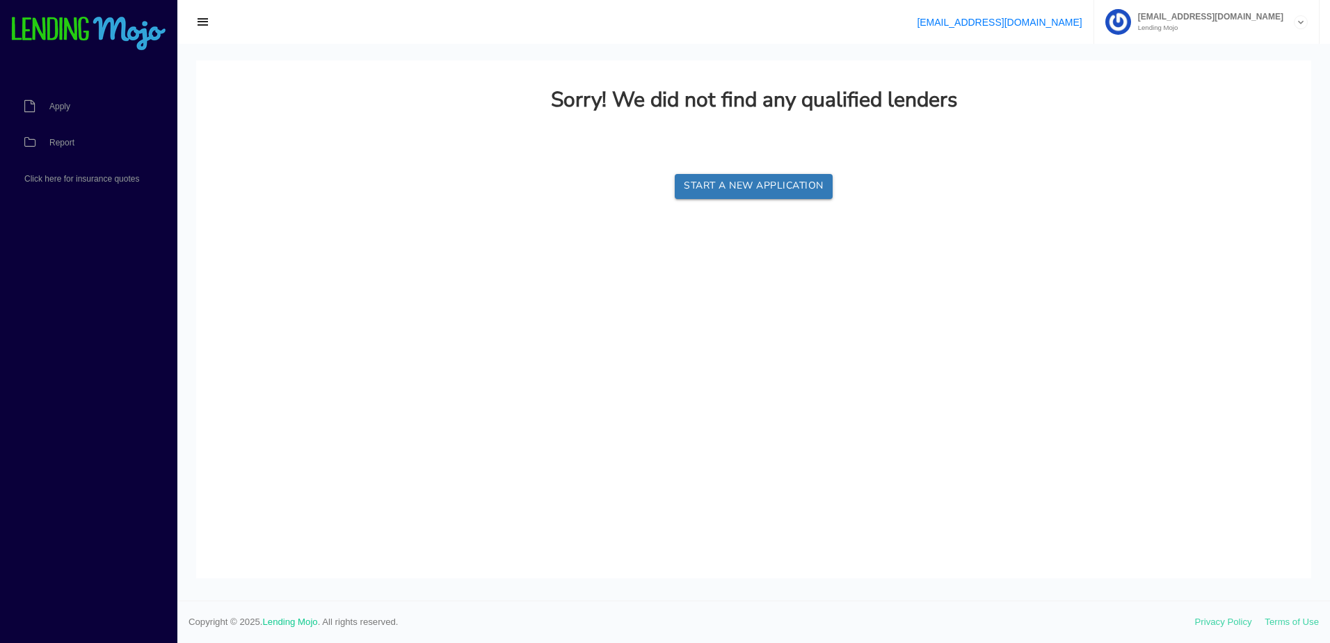
scroll to position [0, 0]
